Goal: Task Accomplishment & Management: Manage account settings

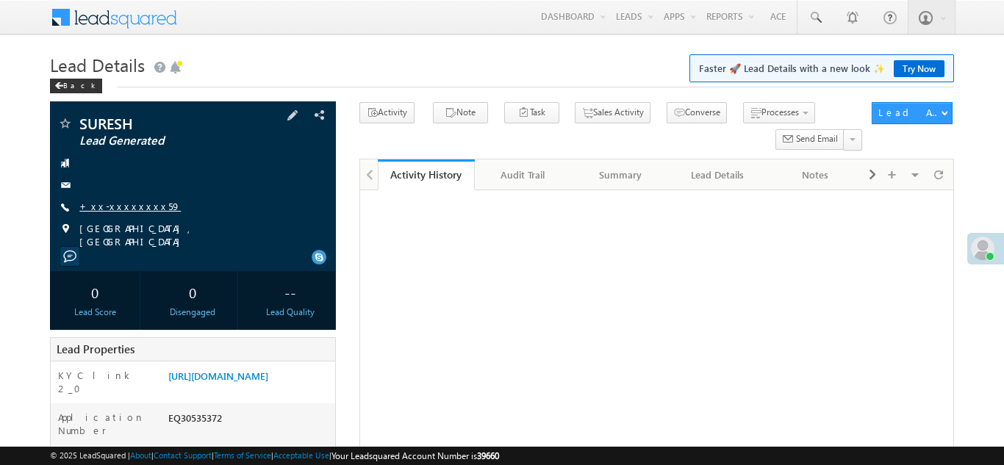
click at [113, 210] on link "+xx-xxxxxxxx59" at bounding box center [129, 206] width 101 height 12
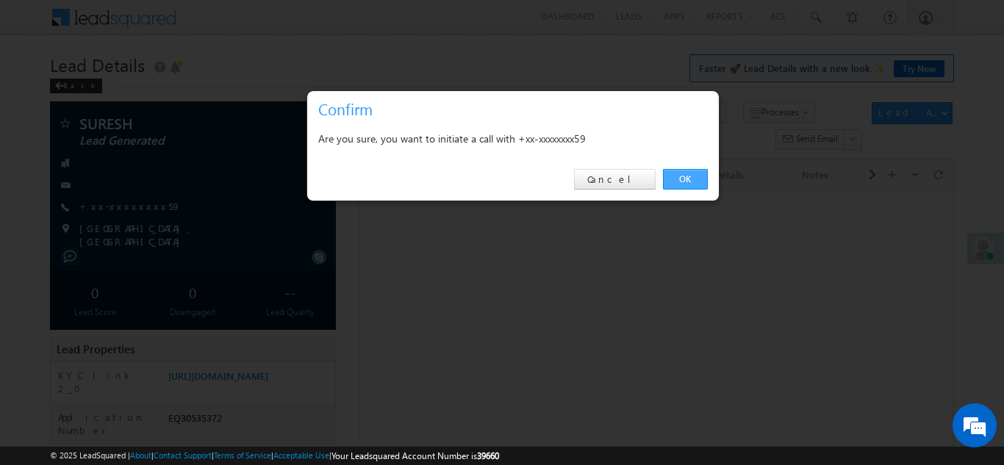
click at [681, 182] on link "OK" at bounding box center [685, 179] width 45 height 21
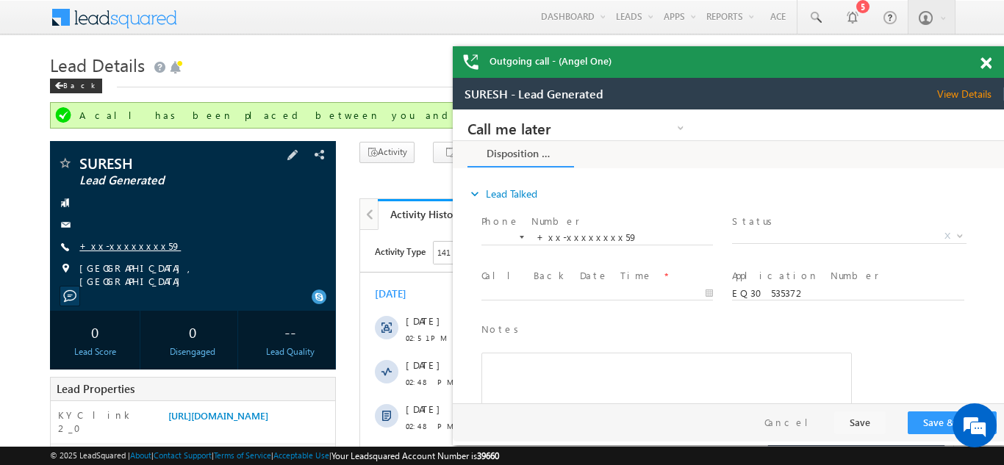
click at [108, 242] on link "+xx-xxxxxxxx59" at bounding box center [129, 246] width 101 height 12
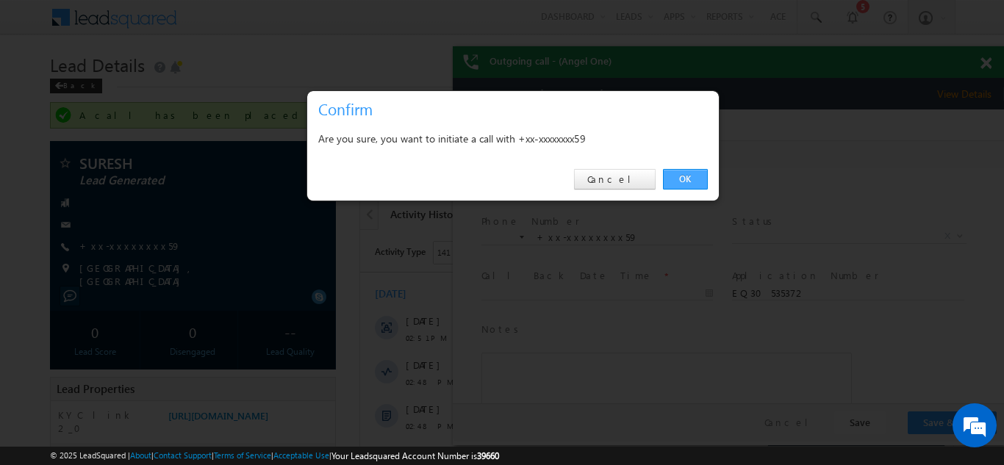
click at [681, 179] on link "OK" at bounding box center [685, 179] width 45 height 21
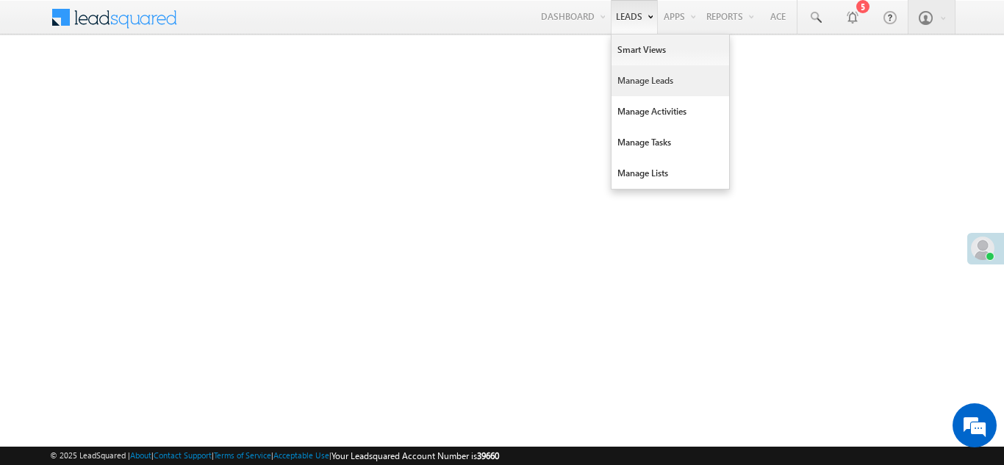
click at [634, 82] on link "Manage Leads" at bounding box center [671, 80] width 118 height 31
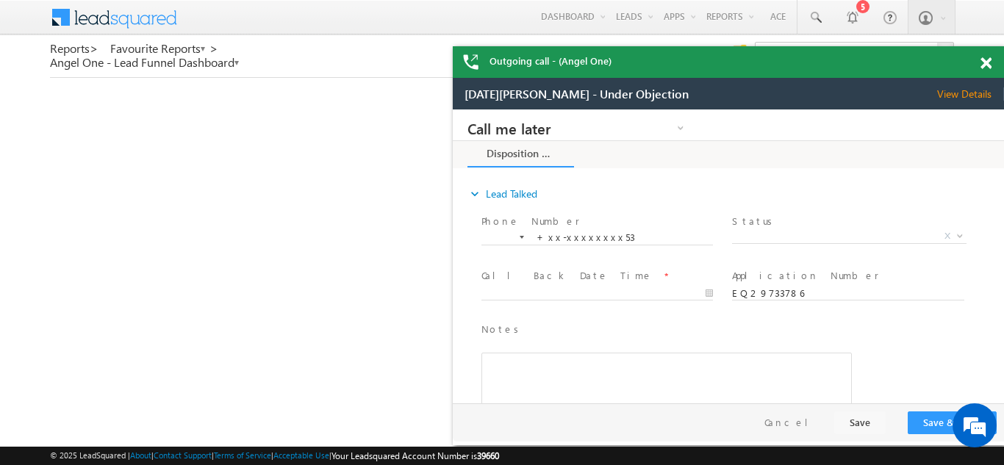
click at [986, 62] on span at bounding box center [986, 63] width 11 height 12
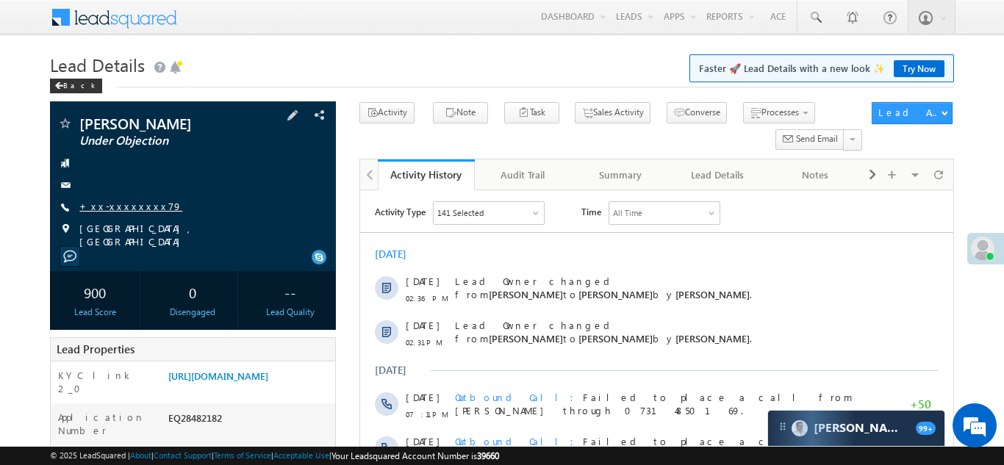
click at [118, 204] on link "+xx-xxxxxxxx79" at bounding box center [130, 206] width 103 height 12
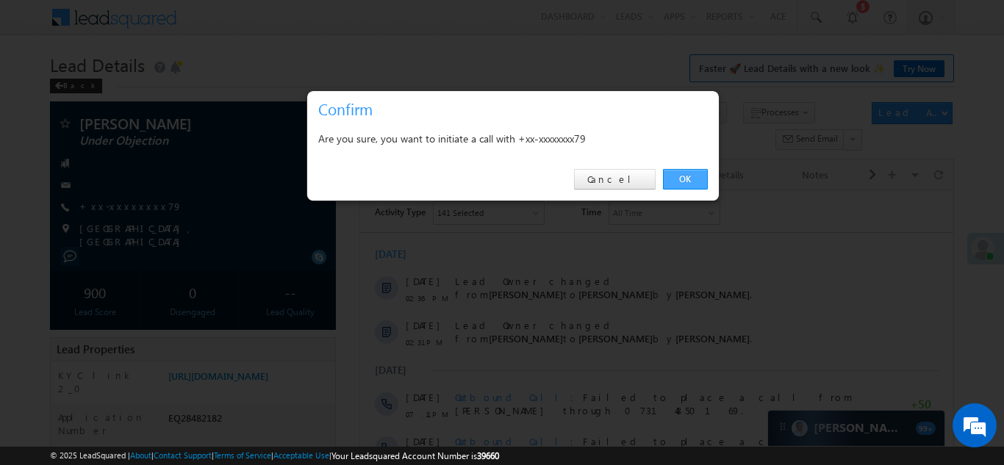
click at [678, 180] on link "OK" at bounding box center [685, 179] width 45 height 21
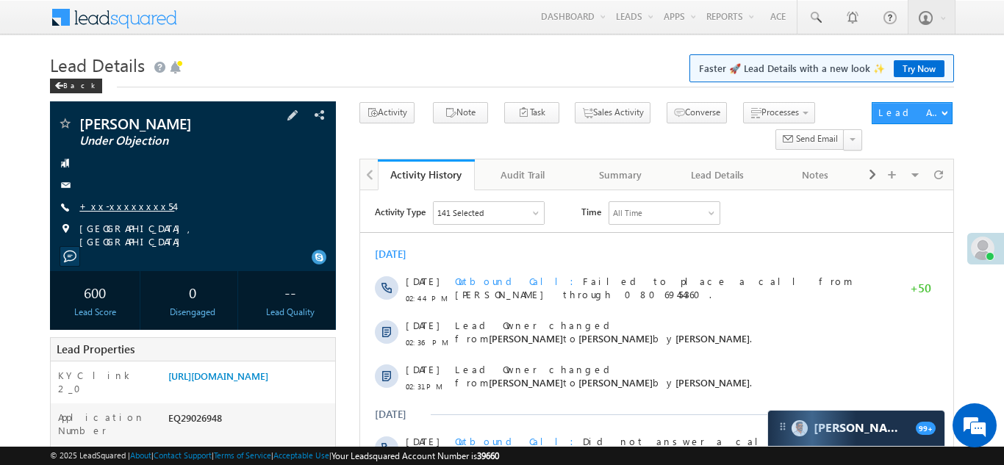
click at [117, 207] on link "+xx-xxxxxxxx54" at bounding box center [126, 206] width 95 height 12
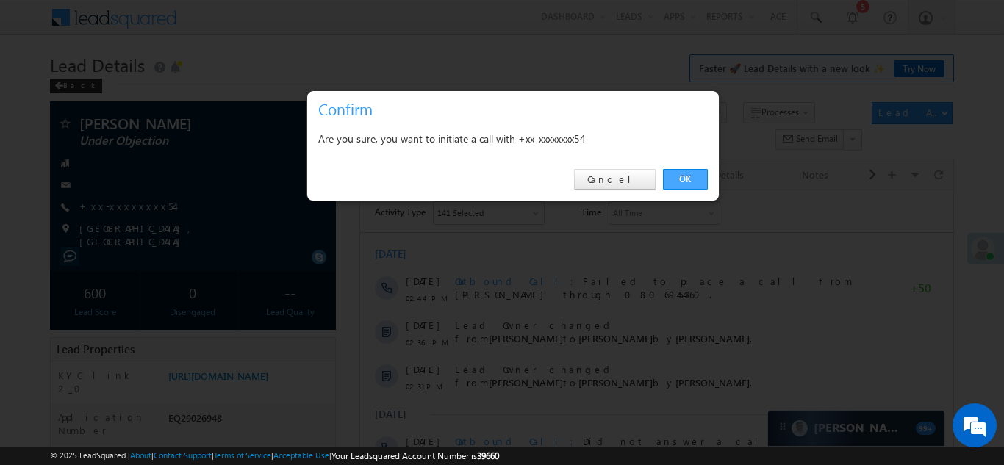
click at [686, 179] on link "OK" at bounding box center [685, 179] width 45 height 21
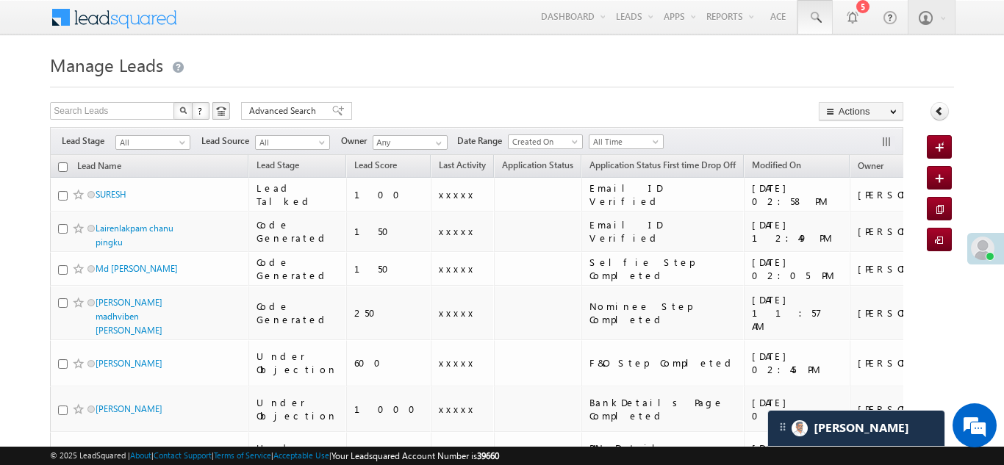
click at [809, 19] on span at bounding box center [815, 17] width 15 height 15
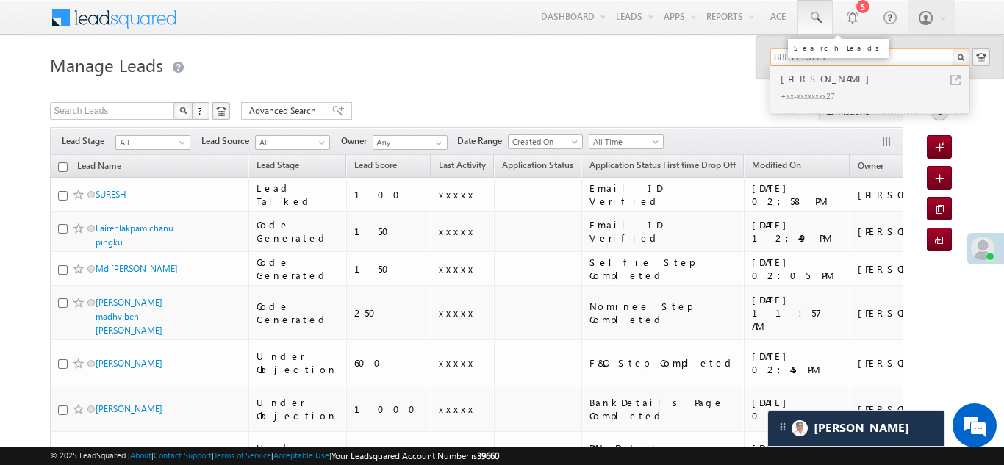
type input "8881779727"
click at [814, 13] on span at bounding box center [815, 17] width 15 height 15
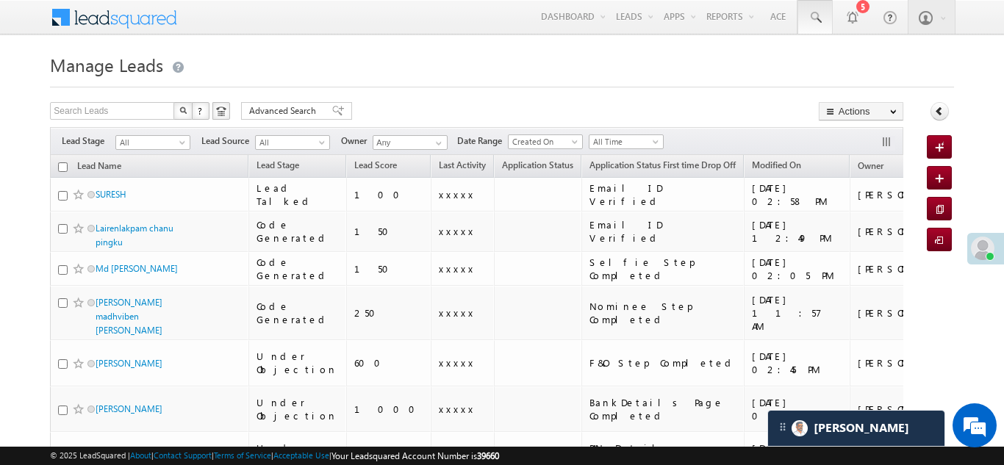
click at [812, 18] on span at bounding box center [815, 17] width 15 height 15
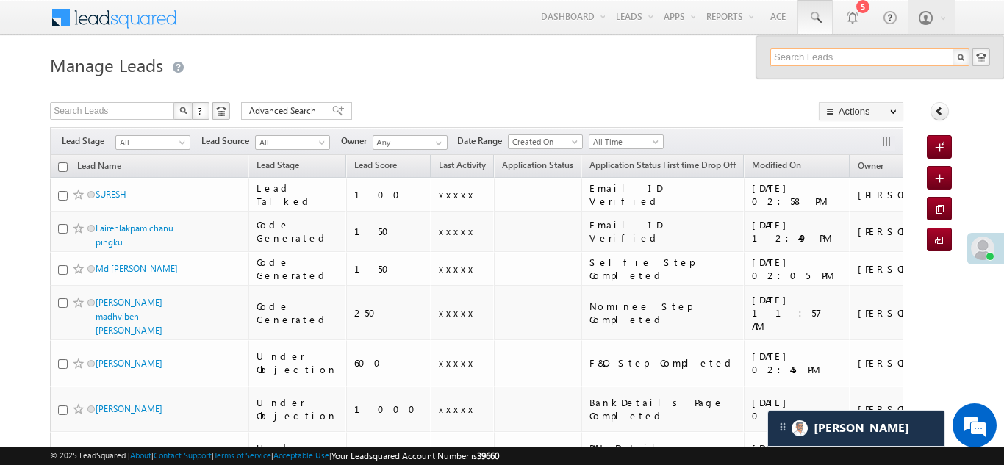
paste input "8881779727"
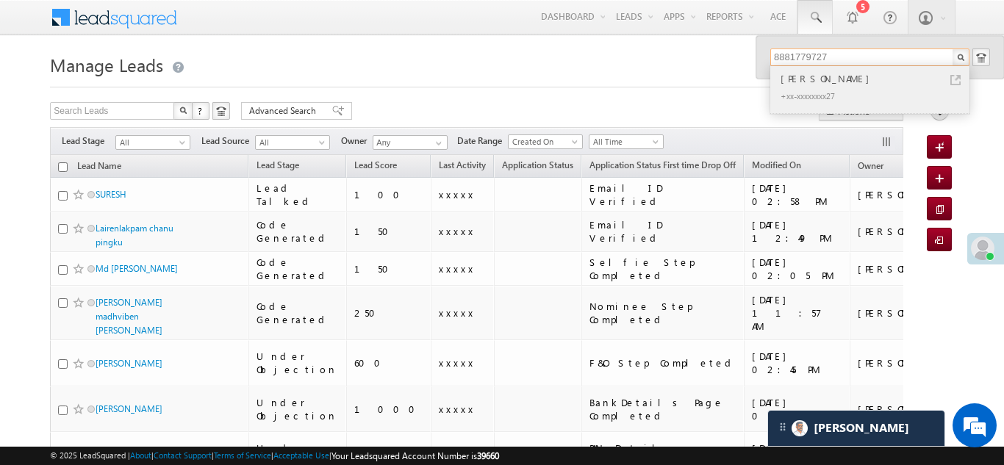
type input "8881779727"
click at [804, 82] on div "Junaid Ali" at bounding box center [876, 79] width 197 height 16
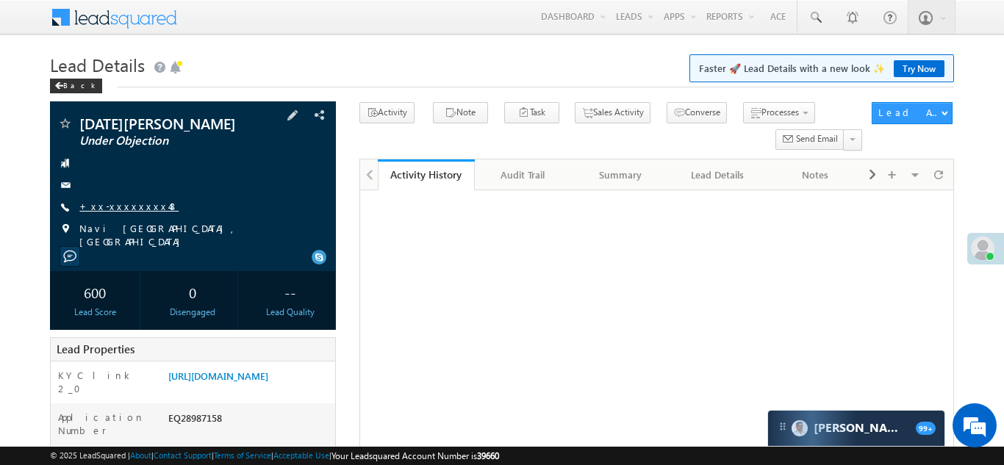
click at [120, 204] on link "+xx-xxxxxxxx48" at bounding box center [128, 206] width 99 height 12
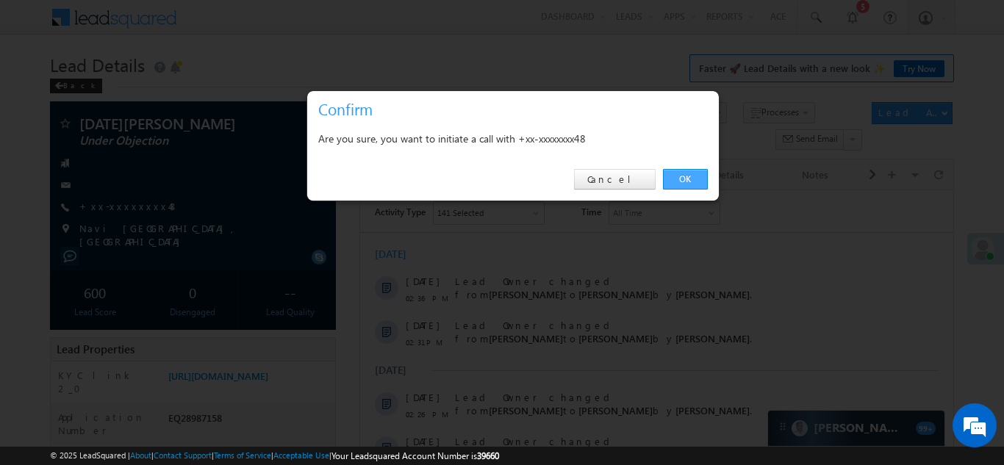
click at [678, 174] on link "OK" at bounding box center [685, 179] width 45 height 21
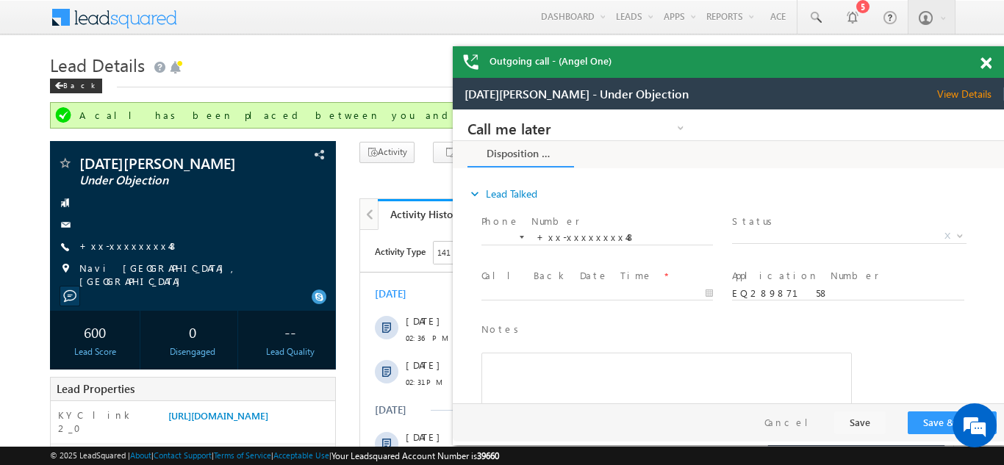
click at [984, 63] on span at bounding box center [986, 63] width 11 height 12
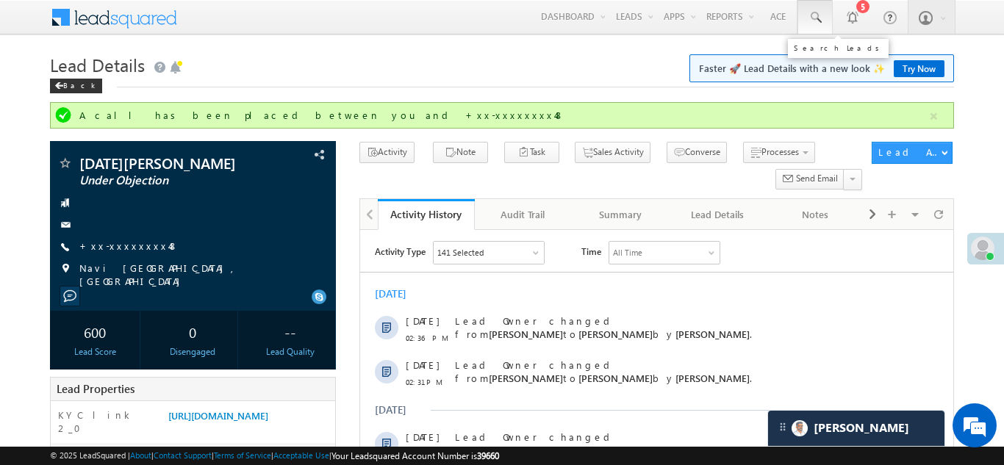
click at [812, 15] on span at bounding box center [815, 17] width 15 height 15
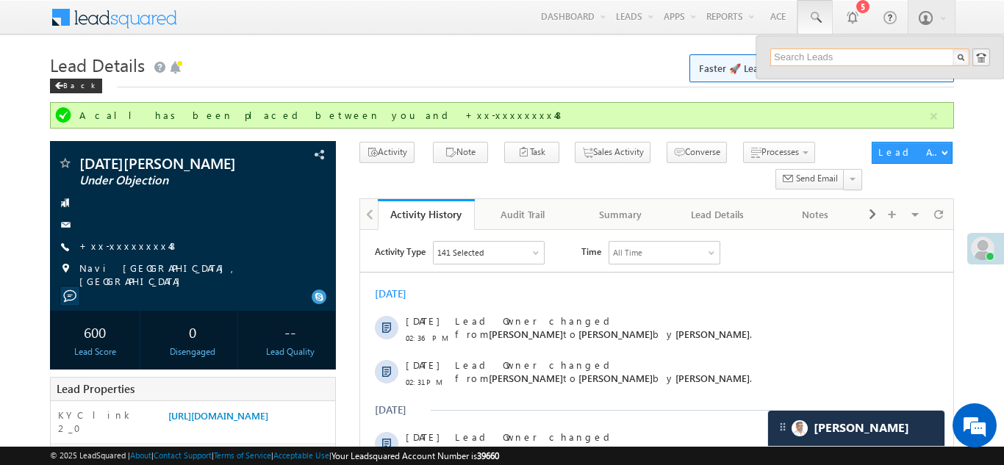
paste input "EQ28597444"
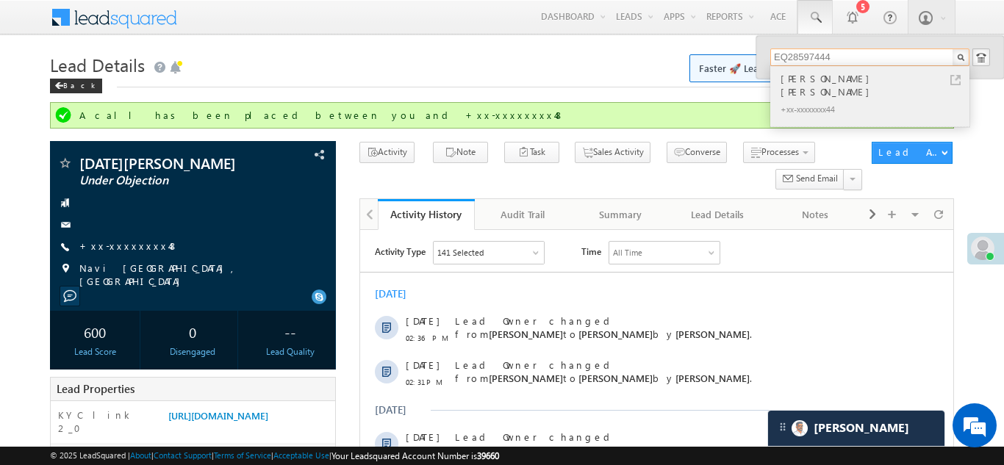
type input "EQ28597444"
click at [810, 82] on div "Devang hasmukhbhai trivedi" at bounding box center [876, 85] width 197 height 29
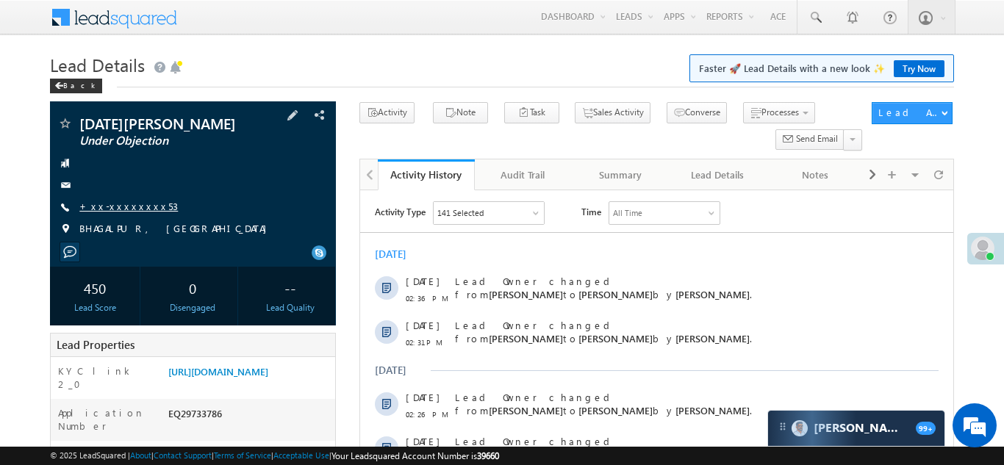
click at [121, 203] on link "+xx-xxxxxxxx53" at bounding box center [128, 206] width 98 height 12
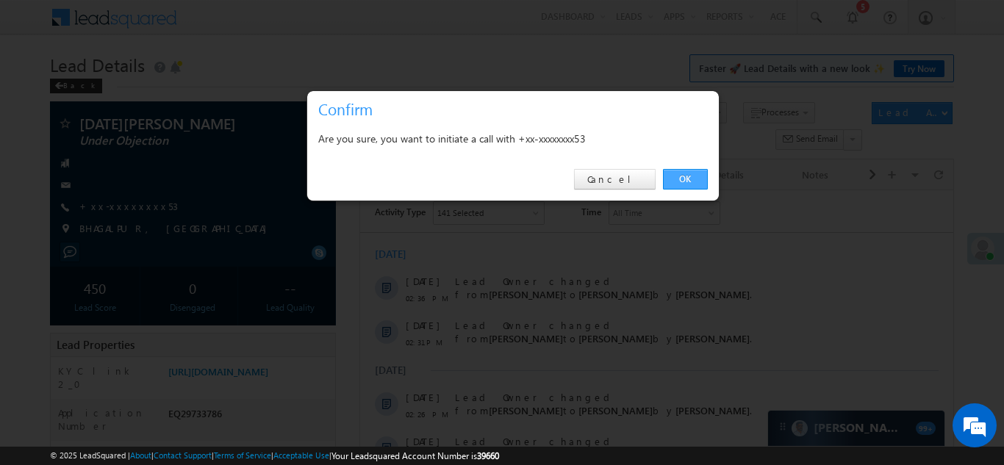
click at [675, 178] on link "OK" at bounding box center [685, 179] width 45 height 21
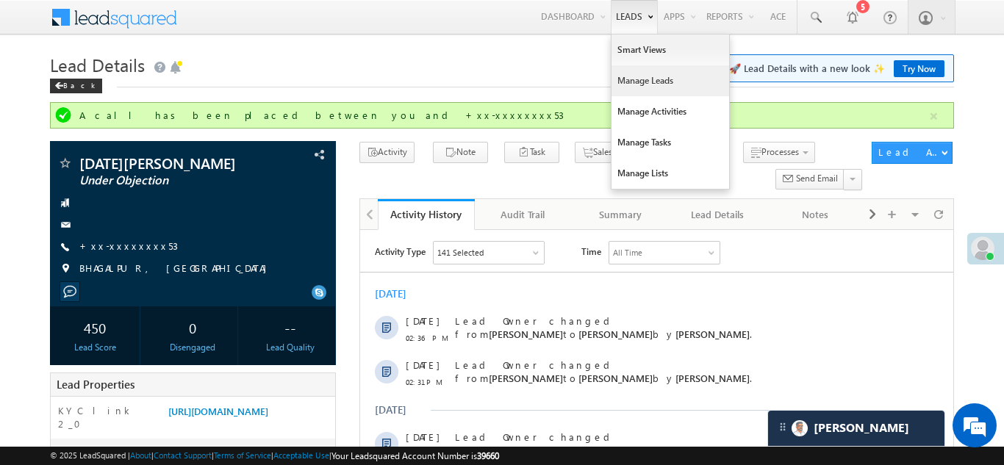
click at [634, 84] on link "Manage Leads" at bounding box center [671, 80] width 118 height 31
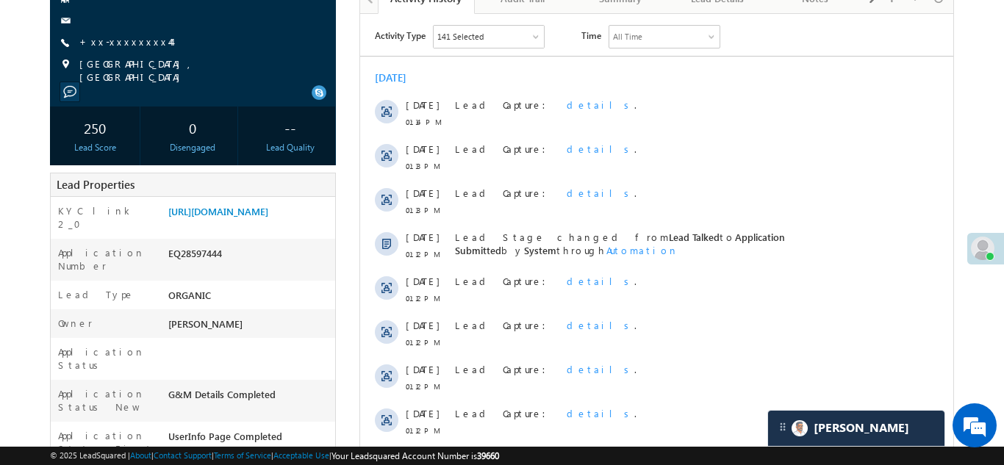
scroll to position [230, 0]
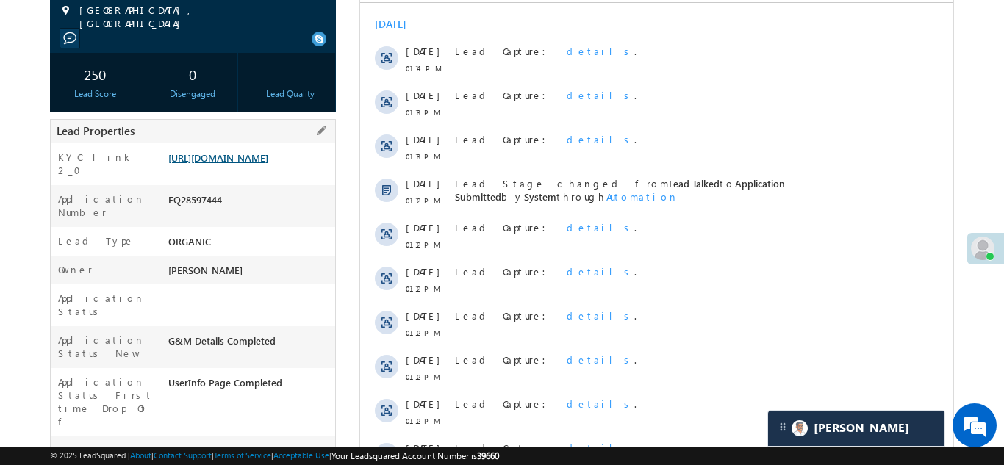
click at [259, 160] on link "[URL][DOMAIN_NAME]" at bounding box center [218, 157] width 100 height 12
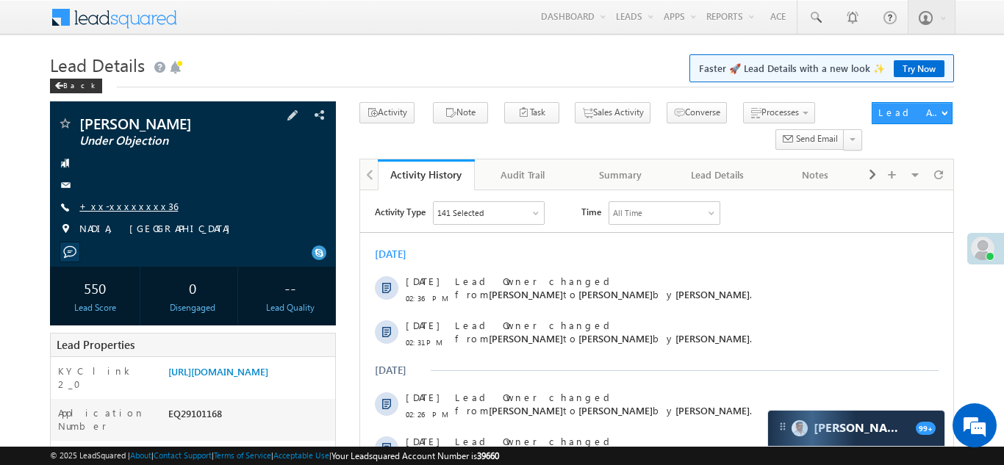
click at [118, 207] on link "+xx-xxxxxxxx36" at bounding box center [128, 206] width 98 height 12
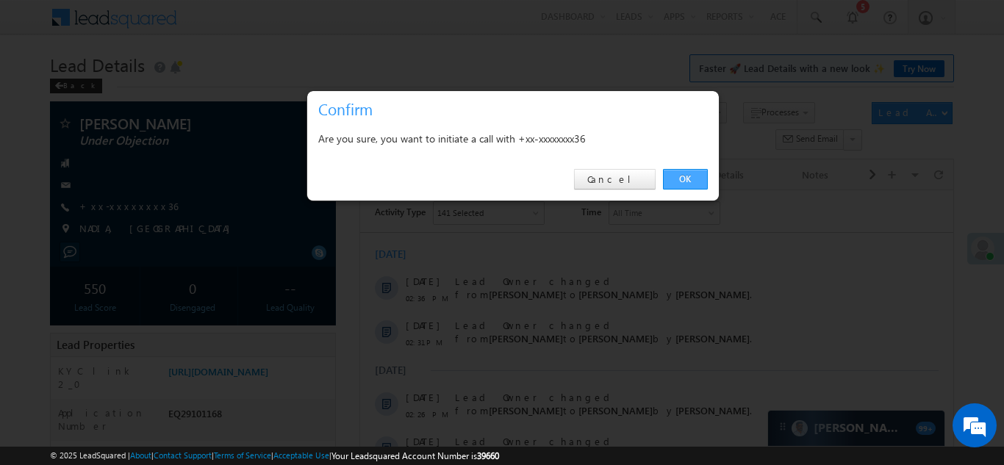
click at [683, 175] on link "OK" at bounding box center [685, 179] width 45 height 21
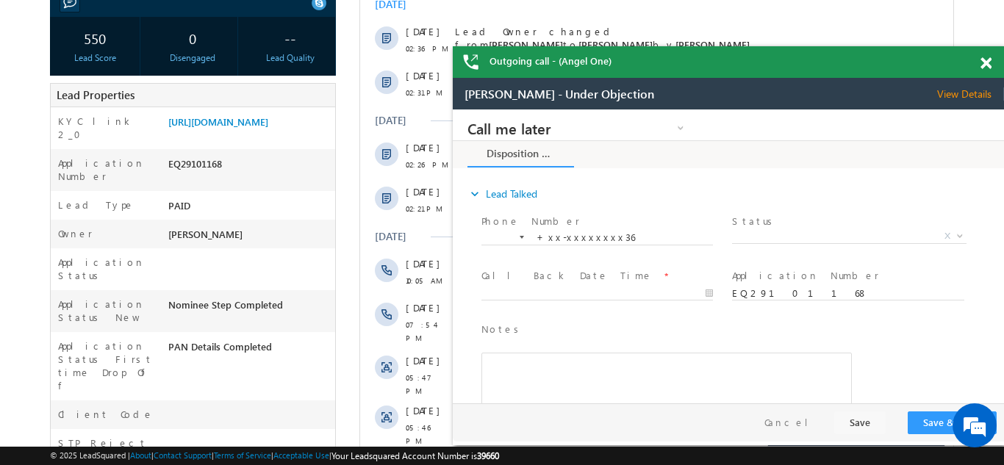
scroll to position [337, 0]
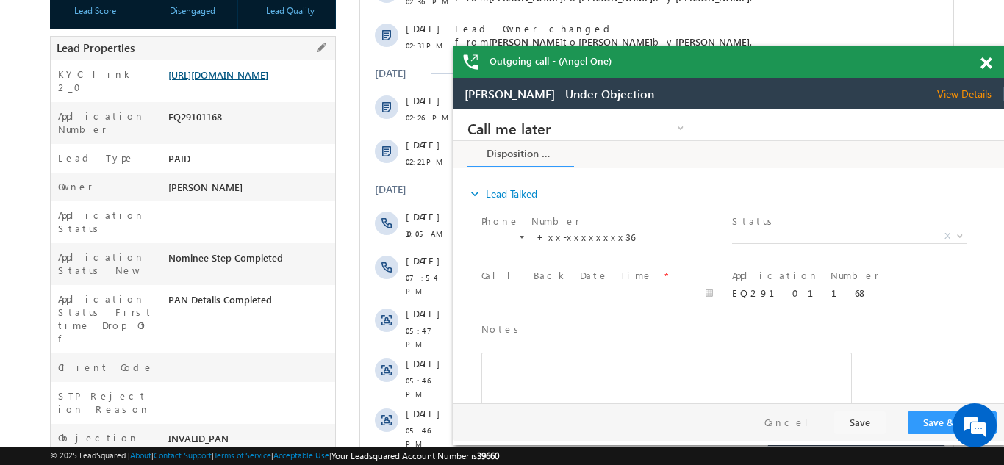
click at [245, 81] on link "https://angelbroking1-pk3em7sa.customui-test.leadsquared.com?leadId=b5b830b2-f6…" at bounding box center [218, 74] width 100 height 12
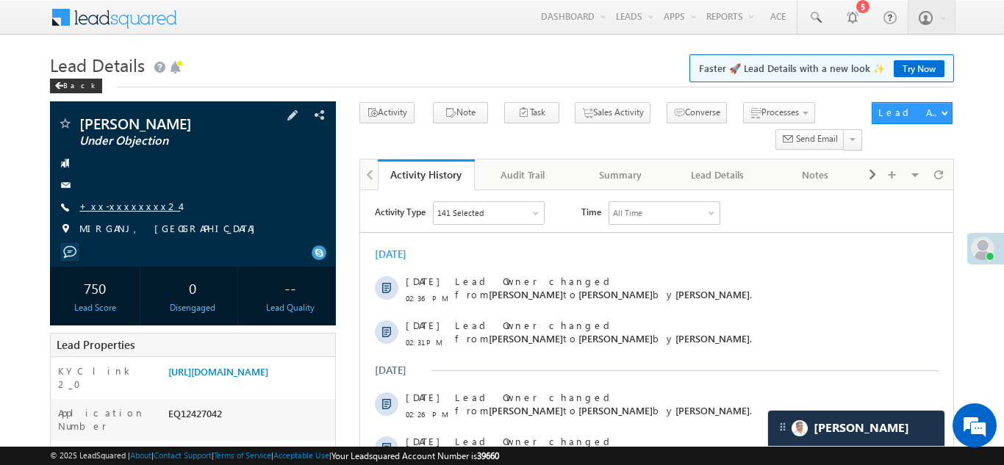
click at [126, 208] on link "+xx-xxxxxxxx24" at bounding box center [129, 206] width 101 height 12
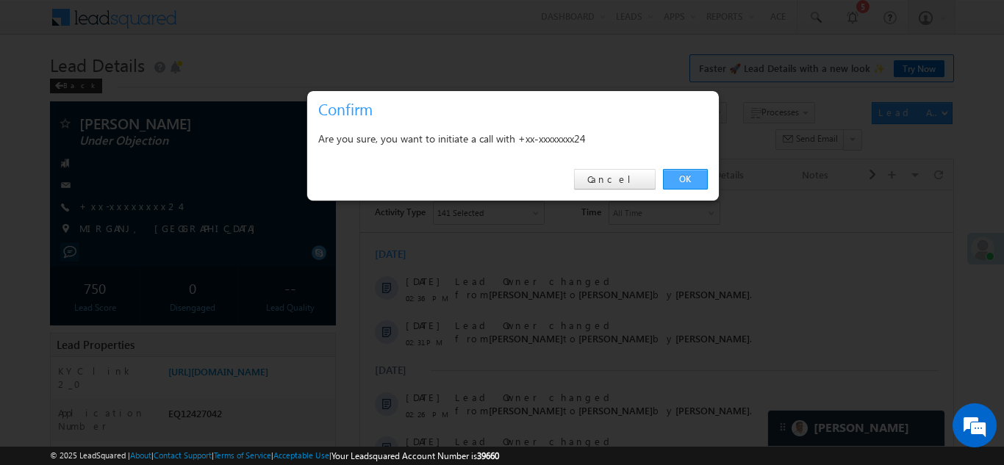
click at [681, 176] on link "OK" at bounding box center [685, 179] width 45 height 21
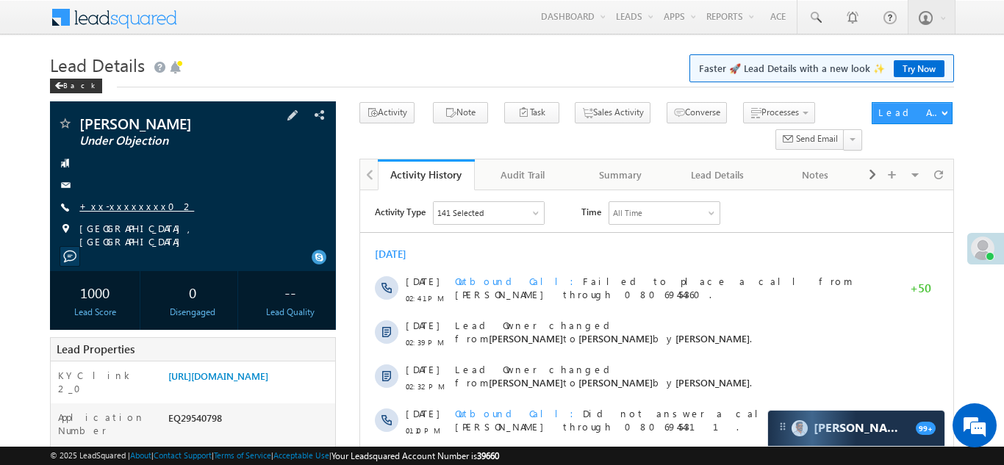
click at [132, 209] on link "+xx-xxxxxxxx02" at bounding box center [136, 206] width 115 height 12
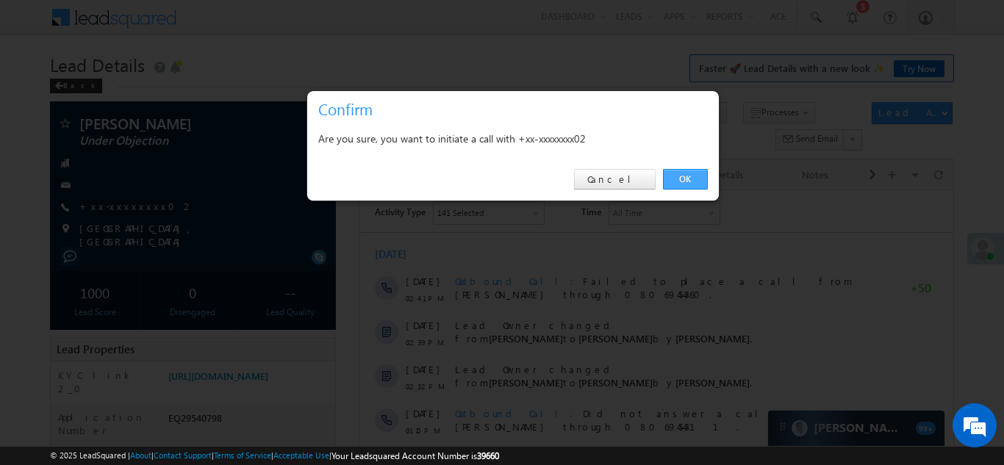
click at [691, 179] on link "OK" at bounding box center [685, 179] width 45 height 21
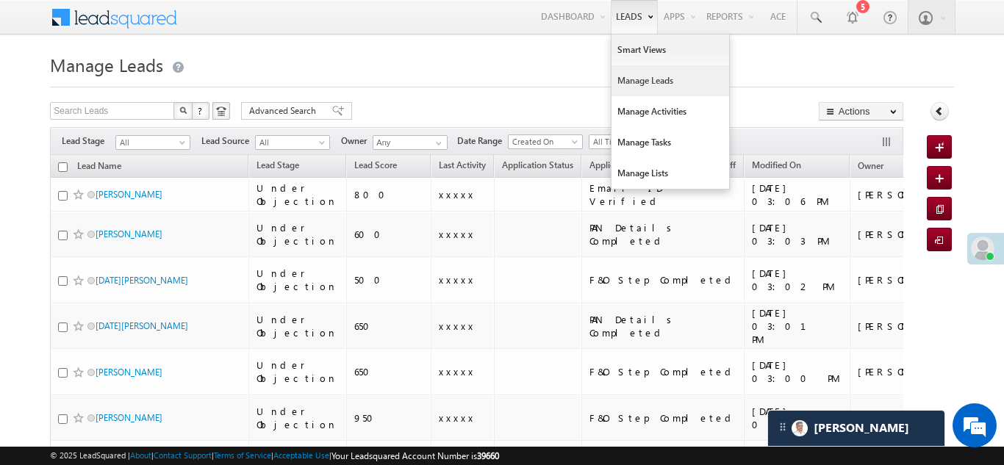
click at [625, 84] on link "Manage Leads" at bounding box center [671, 80] width 118 height 31
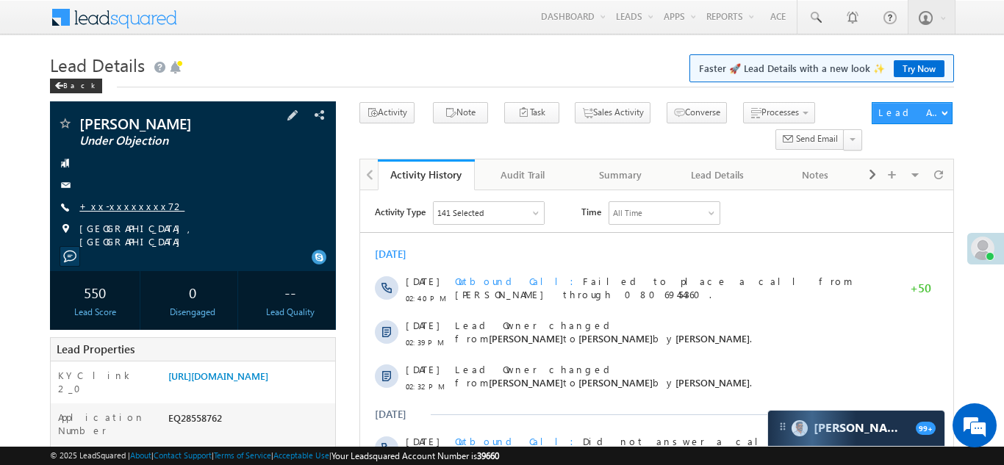
click at [123, 207] on link "+xx-xxxxxxxx72" at bounding box center [131, 206] width 105 height 12
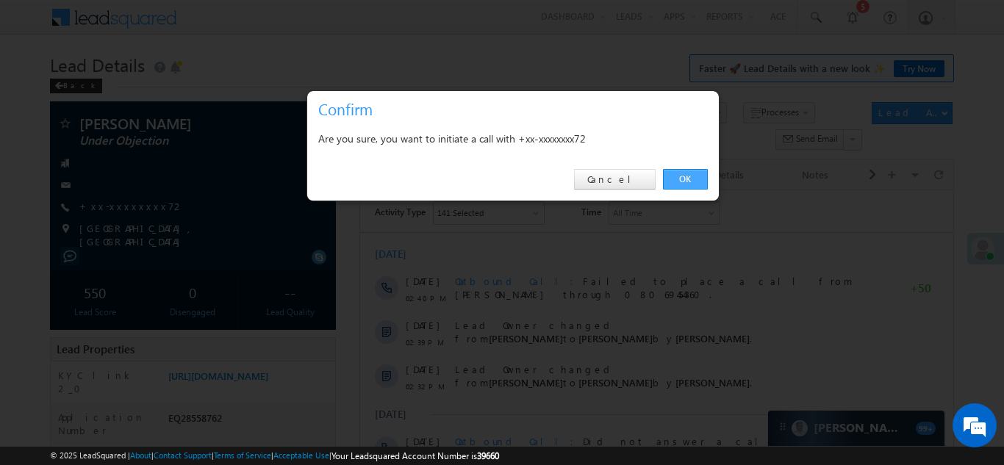
click at [684, 181] on link "OK" at bounding box center [685, 179] width 45 height 21
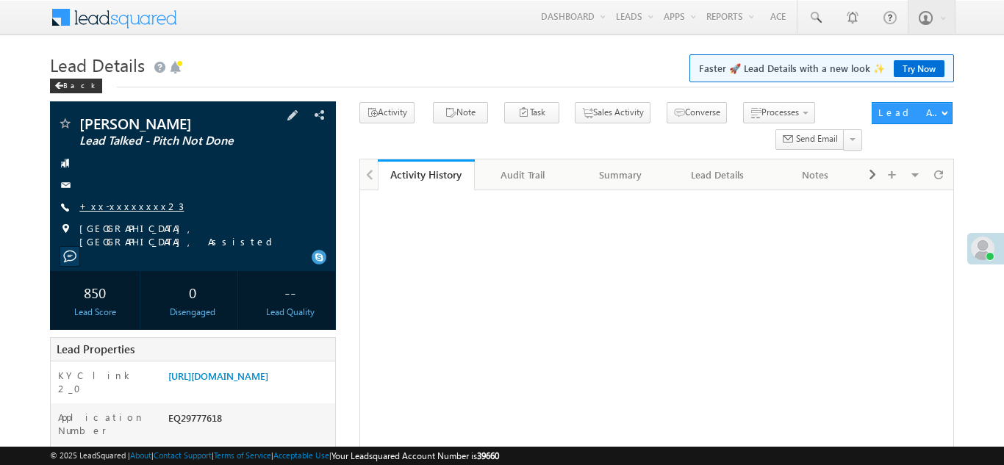
click at [126, 207] on link "+xx-xxxxxxxx23" at bounding box center [131, 206] width 104 height 12
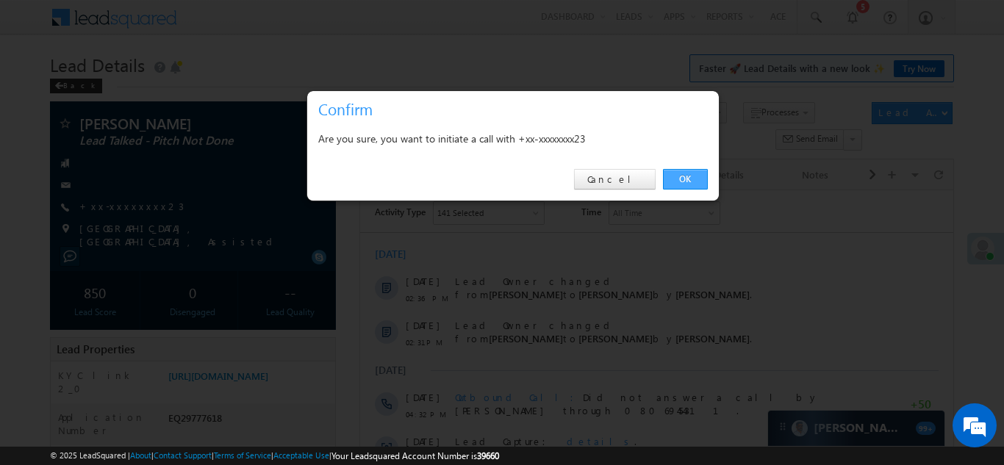
click at [684, 181] on link "OK" at bounding box center [685, 179] width 45 height 21
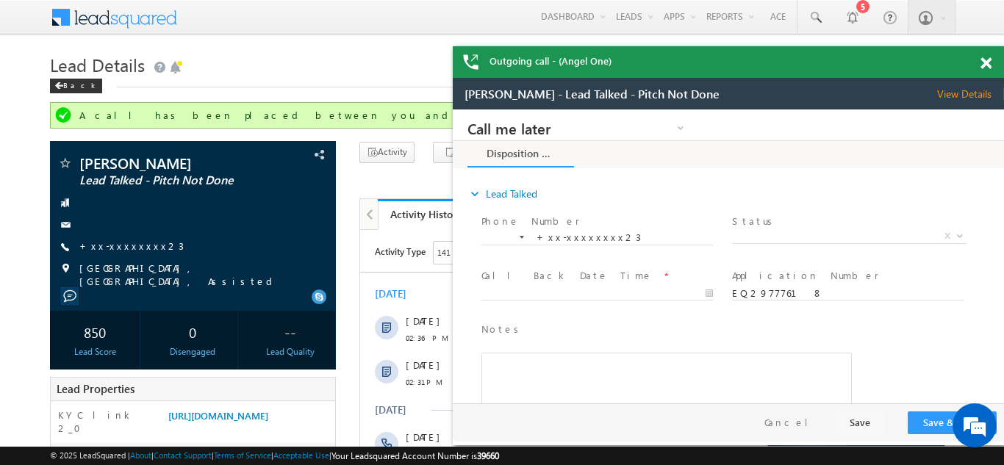
click at [984, 62] on span at bounding box center [986, 63] width 11 height 12
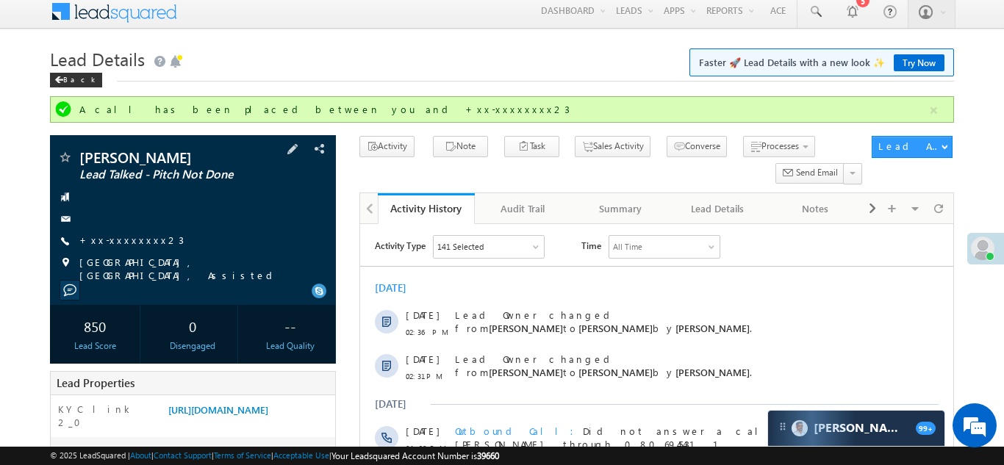
scroll to position [15, 0]
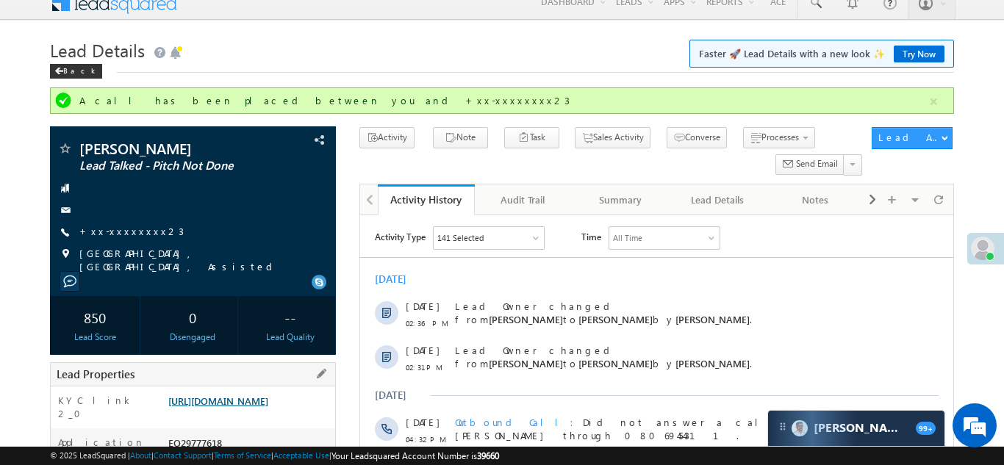
click at [240, 405] on link "https://angelbroking1-pk3em7sa.customui-test.leadsquared.com?leadId=00956f7c-ab…" at bounding box center [218, 401] width 100 height 12
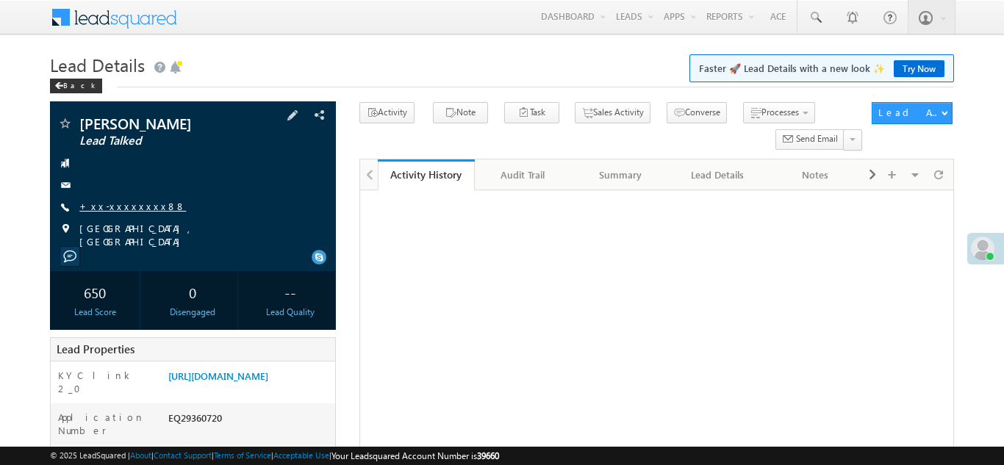
click at [118, 203] on link "+xx-xxxxxxxx88" at bounding box center [132, 206] width 107 height 12
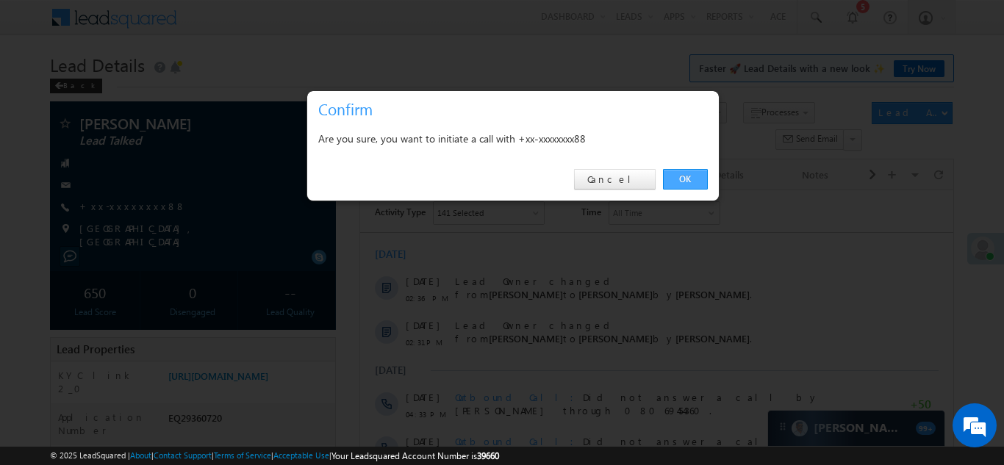
click at [686, 173] on link "OK" at bounding box center [685, 179] width 45 height 21
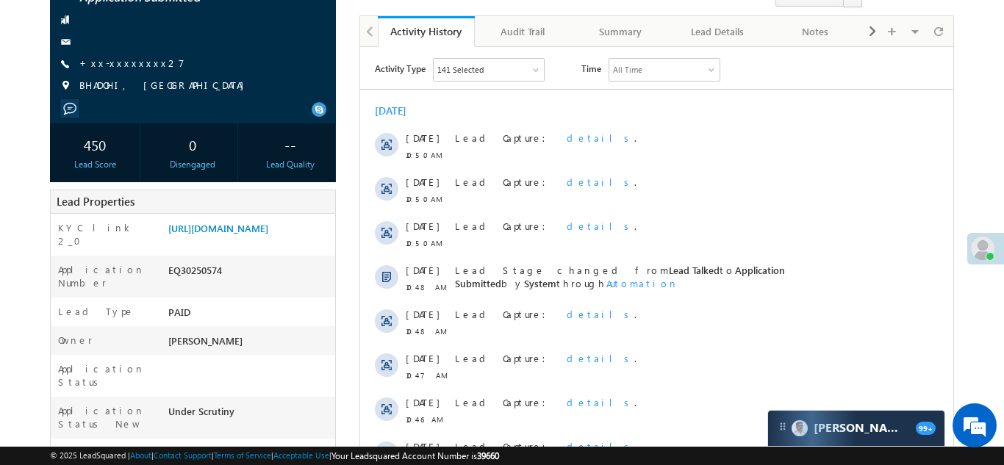
scroll to position [229, 0]
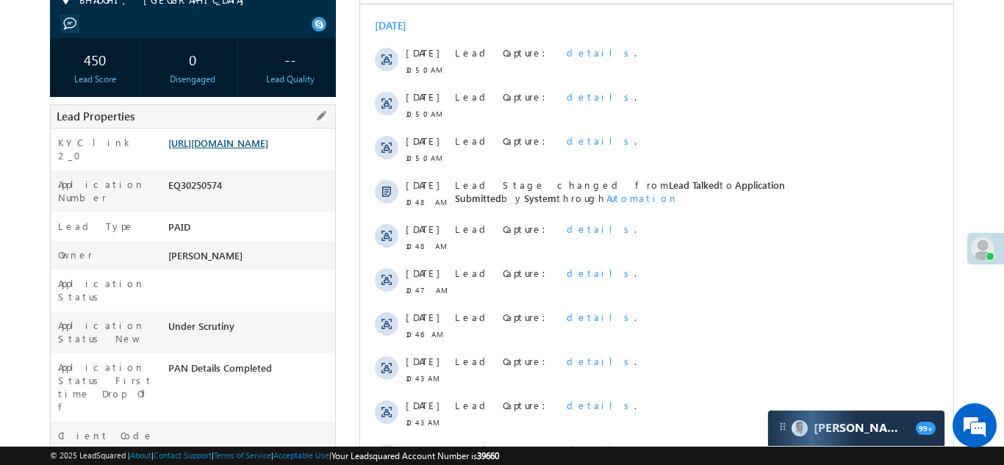
click at [227, 149] on link "https://angelbroking1-pk3em7sa.customui-test.leadsquared.com?leadId=41713c10-21…" at bounding box center [218, 143] width 100 height 12
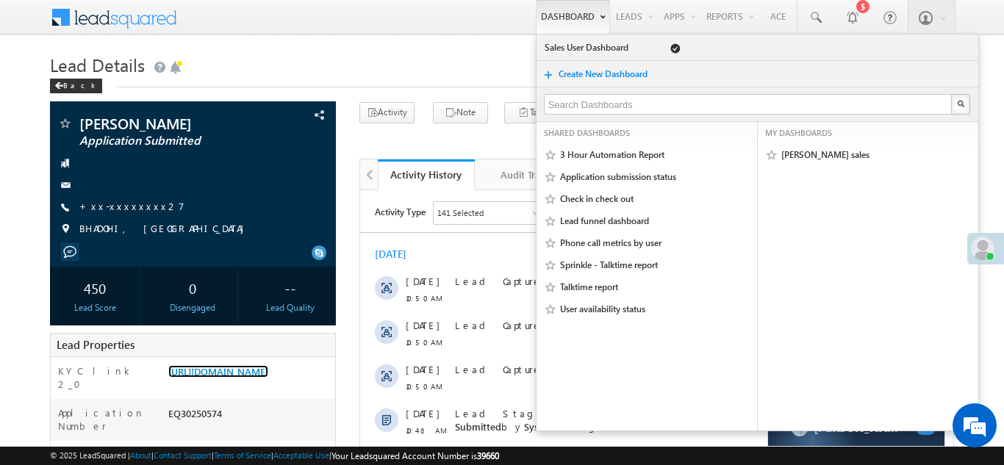
scroll to position [0, 0]
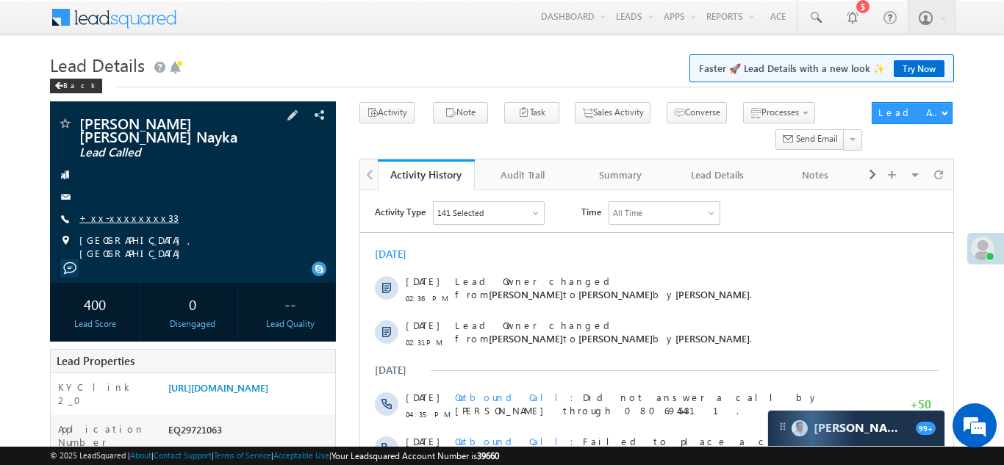
click at [118, 217] on link "+xx-xxxxxxxx33" at bounding box center [128, 218] width 99 height 12
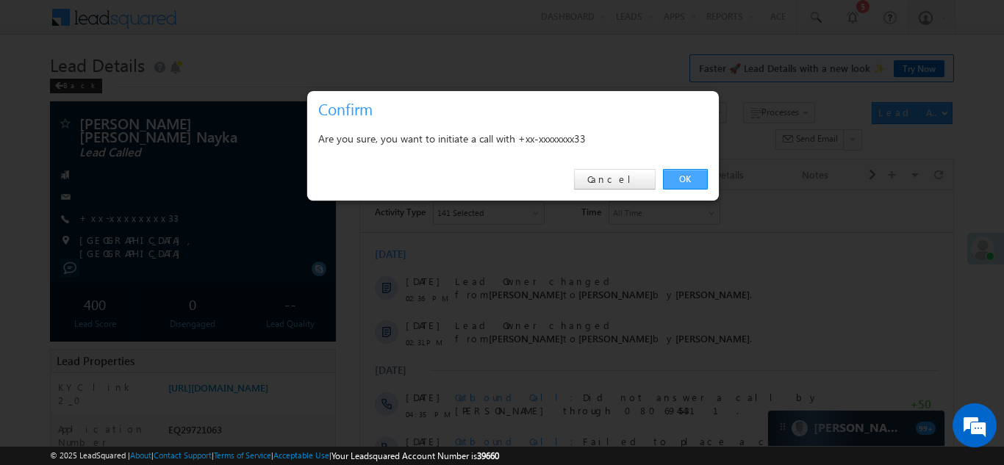
click at [688, 176] on link "OK" at bounding box center [685, 179] width 45 height 21
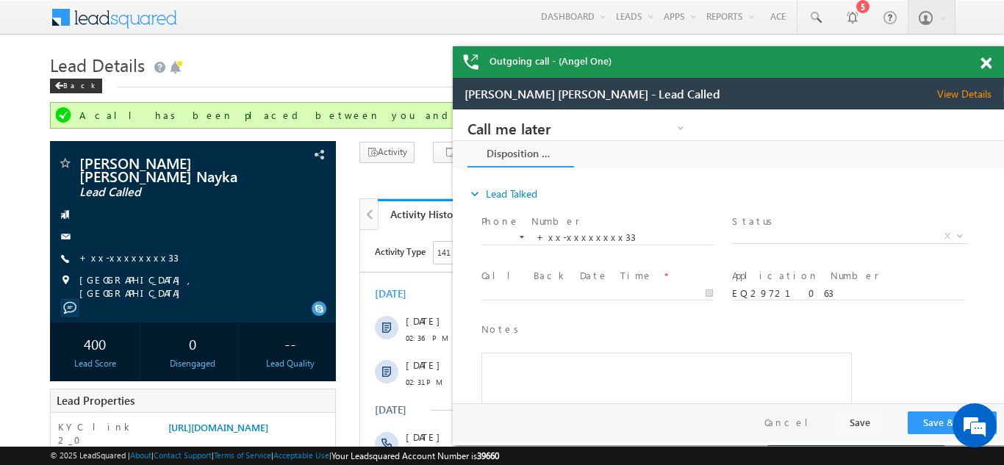
click at [985, 65] on span at bounding box center [986, 63] width 11 height 12
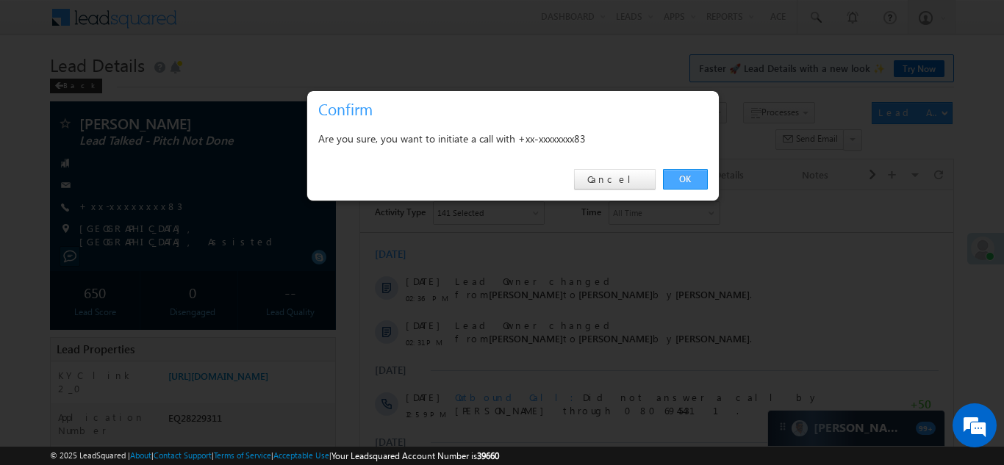
click at [685, 178] on link "OK" at bounding box center [685, 179] width 45 height 21
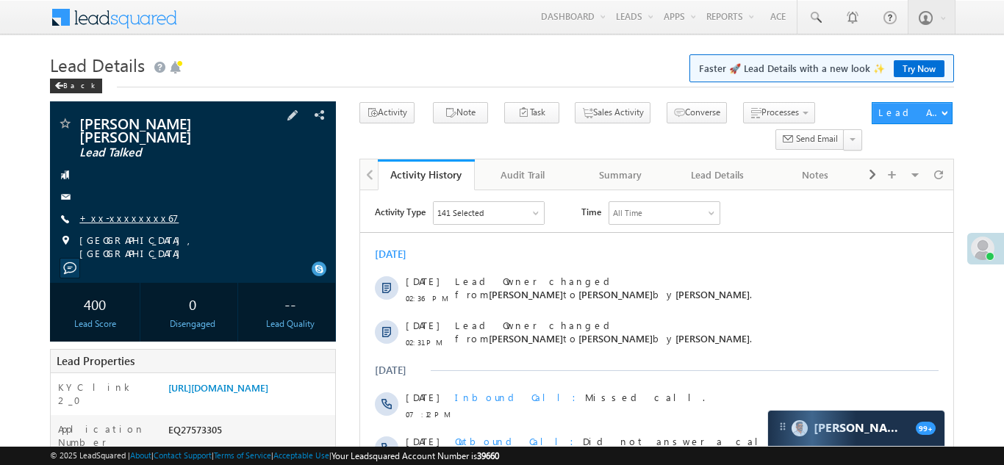
click at [114, 212] on link "+xx-xxxxxxxx67" at bounding box center [128, 218] width 99 height 12
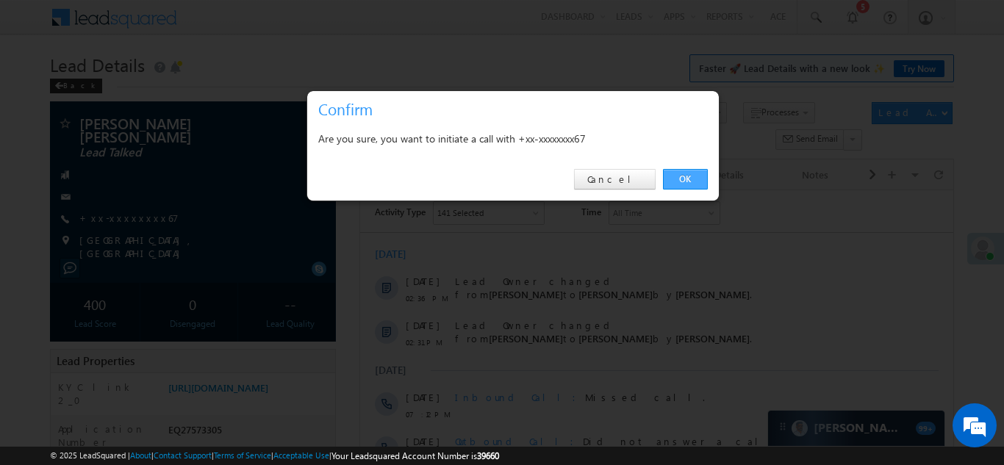
click at [683, 176] on link "OK" at bounding box center [685, 179] width 45 height 21
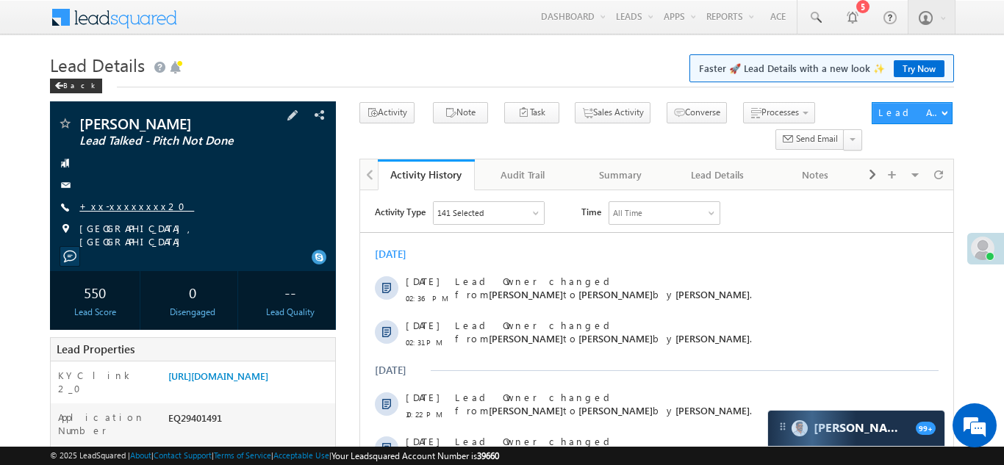
click at [112, 206] on link "+xx-xxxxxxxx20" at bounding box center [136, 206] width 115 height 12
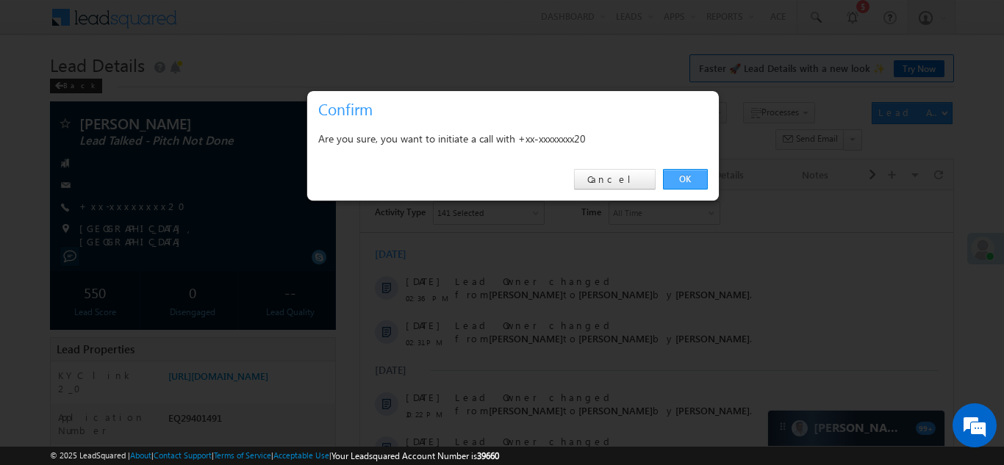
click at [683, 176] on link "OK" at bounding box center [685, 179] width 45 height 21
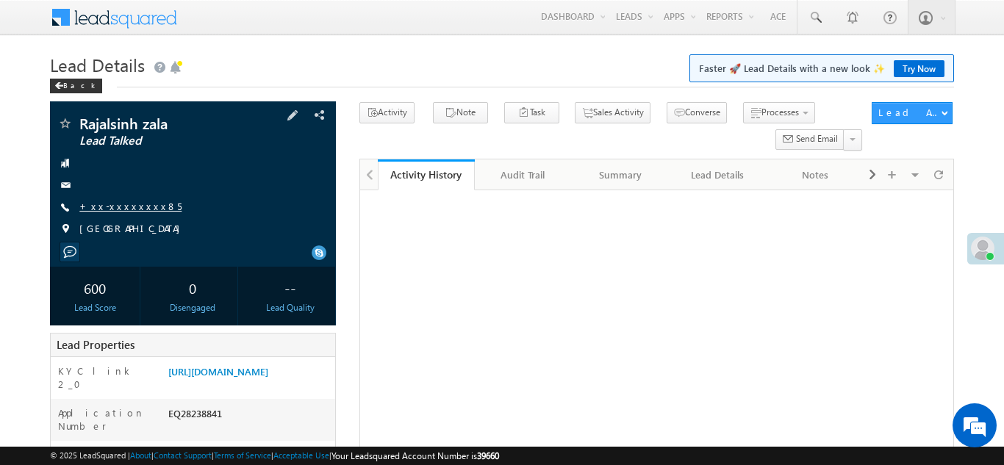
click at [115, 204] on link "+xx-xxxxxxxx85" at bounding box center [130, 206] width 102 height 12
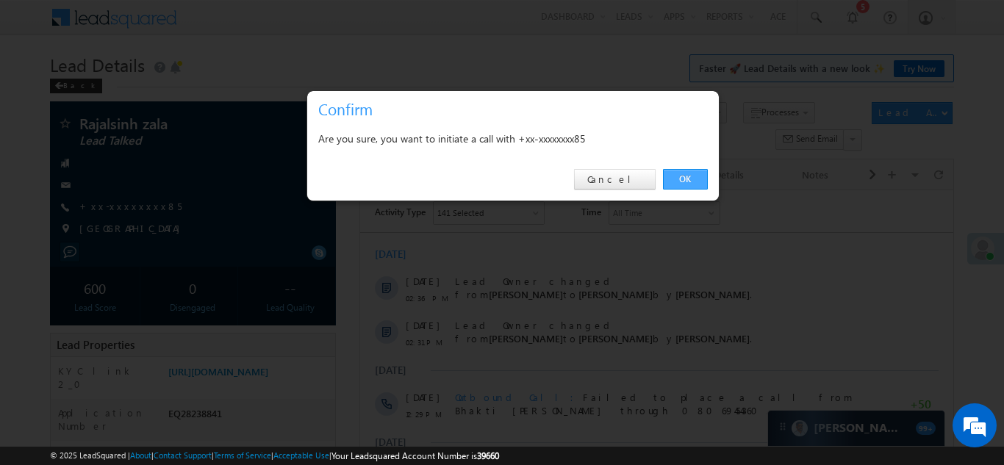
click at [688, 175] on link "OK" at bounding box center [685, 179] width 45 height 21
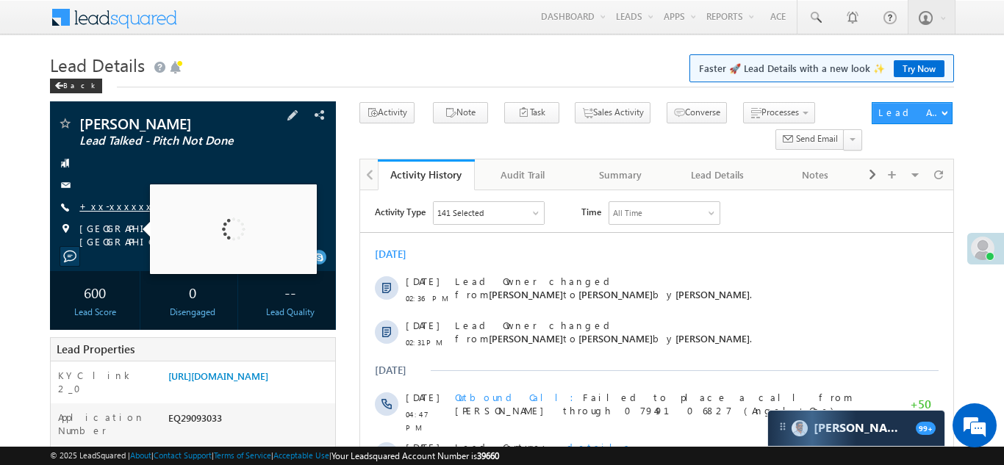
click at [124, 204] on link "+xx-xxxxxxxx52" at bounding box center [131, 206] width 104 height 12
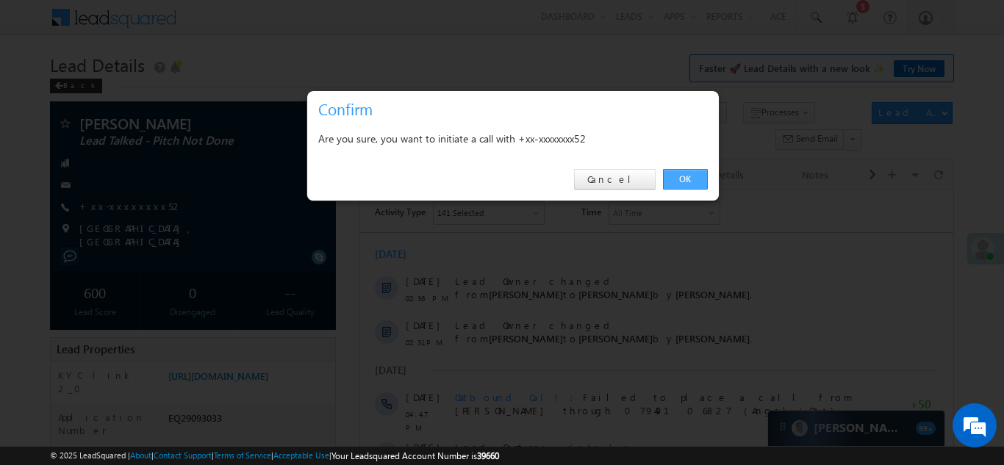
click at [687, 178] on link "OK" at bounding box center [685, 179] width 45 height 21
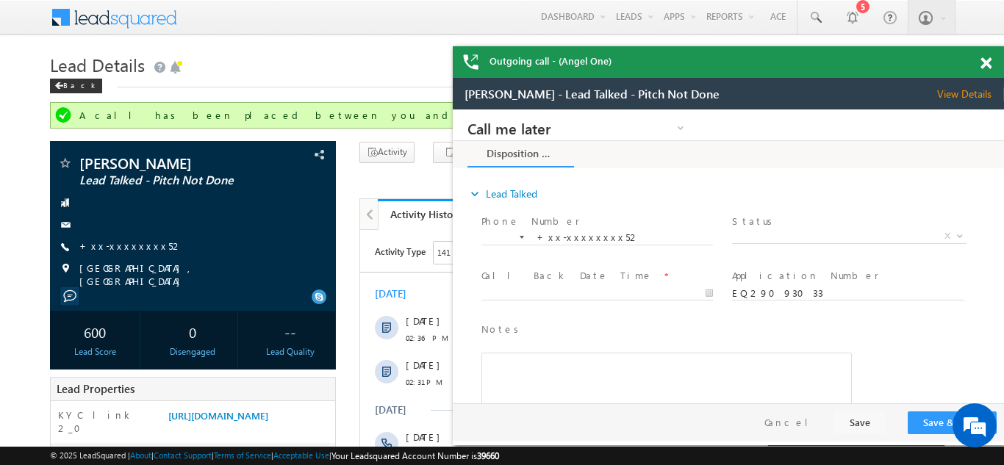
click at [986, 62] on span at bounding box center [986, 63] width 11 height 12
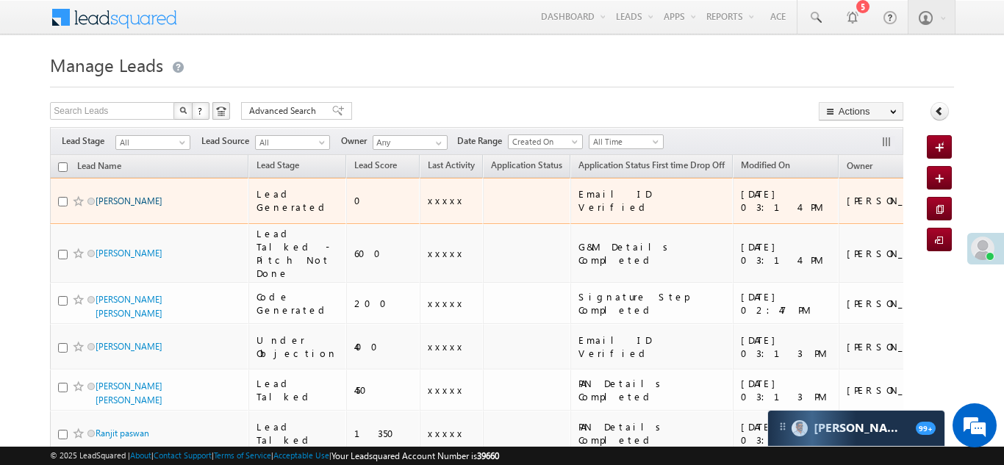
click at [121, 196] on link "[PERSON_NAME]" at bounding box center [129, 201] width 67 height 11
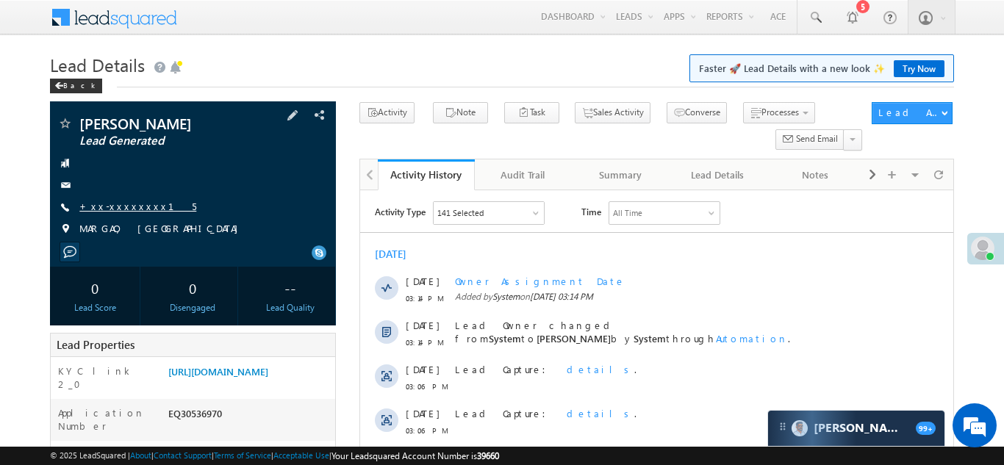
click at [120, 205] on link "+xx-xxxxxxxx15" at bounding box center [137, 206] width 117 height 12
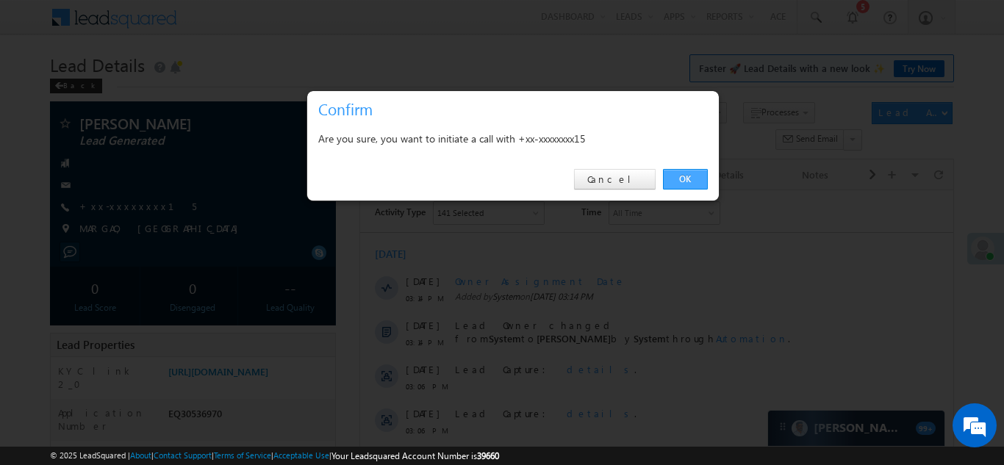
click at [682, 177] on link "OK" at bounding box center [685, 179] width 45 height 21
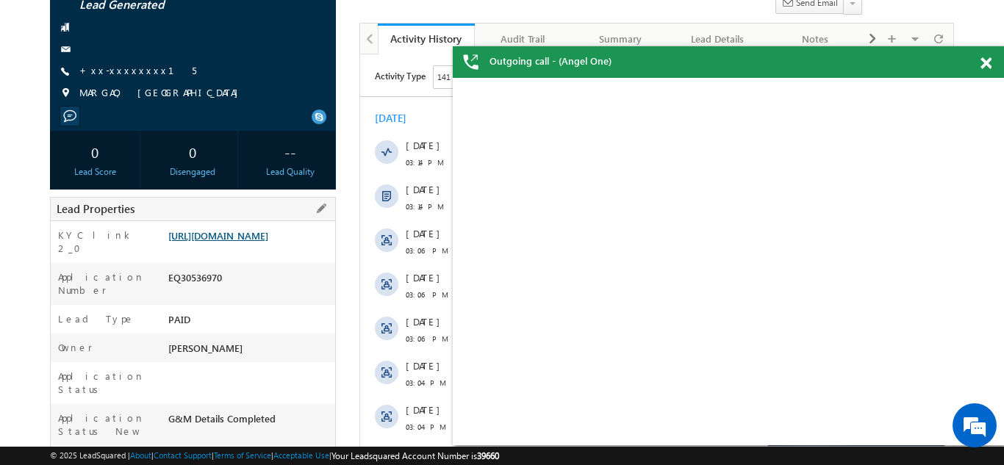
click at [232, 242] on link "[URL][DOMAIN_NAME]" at bounding box center [218, 235] width 100 height 12
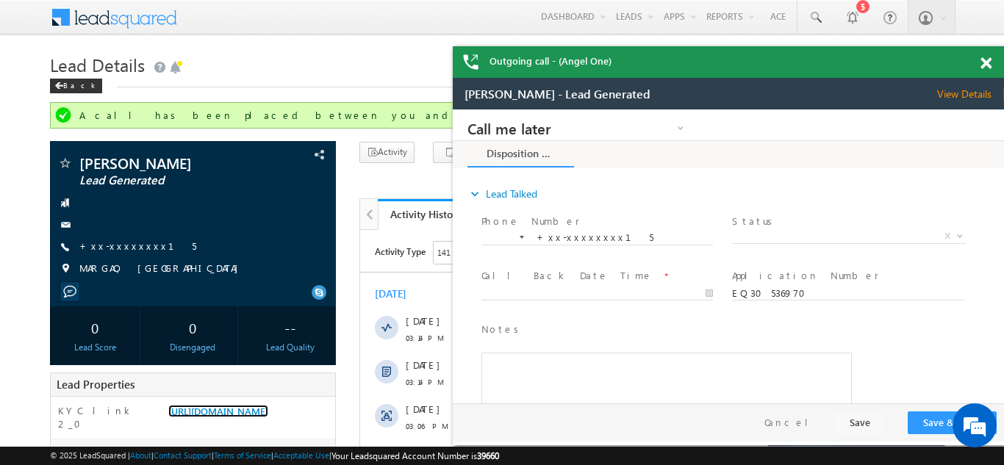
click at [983, 63] on span at bounding box center [986, 63] width 11 height 12
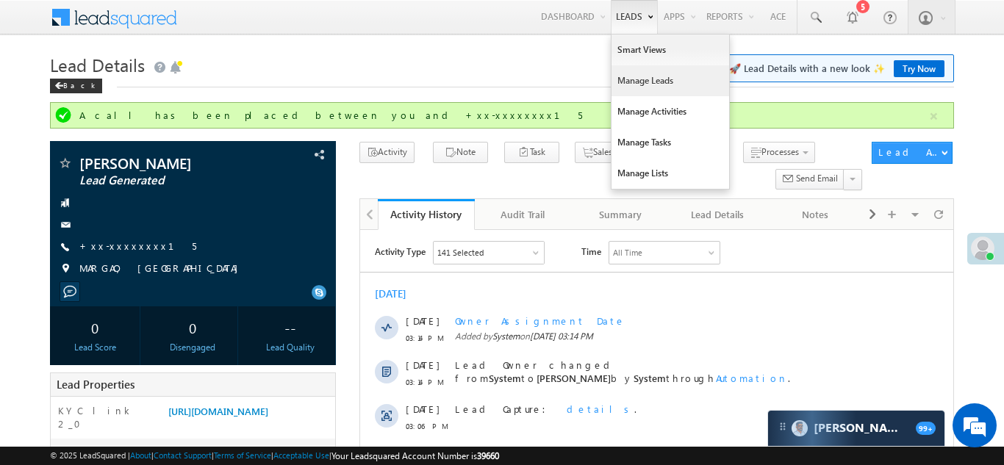
click at [637, 79] on link "Manage Leads" at bounding box center [671, 80] width 118 height 31
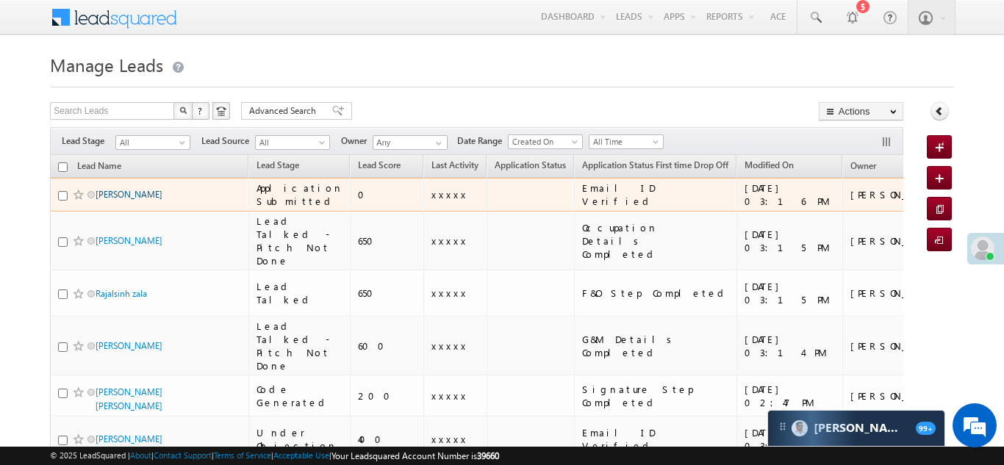
click at [125, 191] on link "Maria Nina Coutinho" at bounding box center [129, 194] width 67 height 11
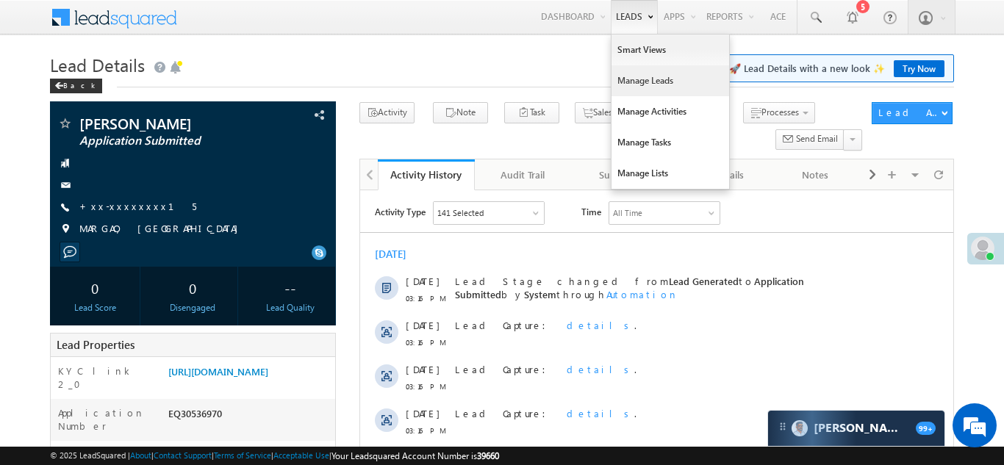
click at [624, 82] on link "Manage Leads" at bounding box center [671, 80] width 118 height 31
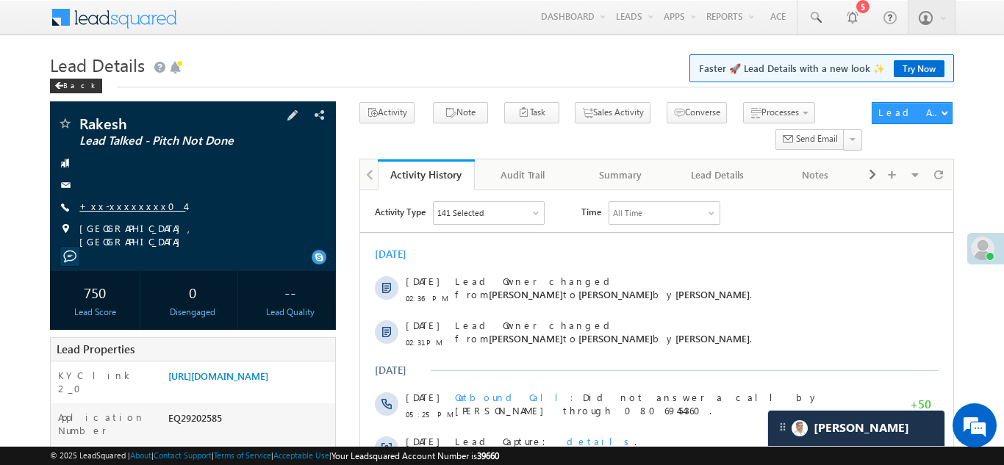
click at [122, 209] on link "+xx-xxxxxxxx04" at bounding box center [132, 206] width 106 height 12
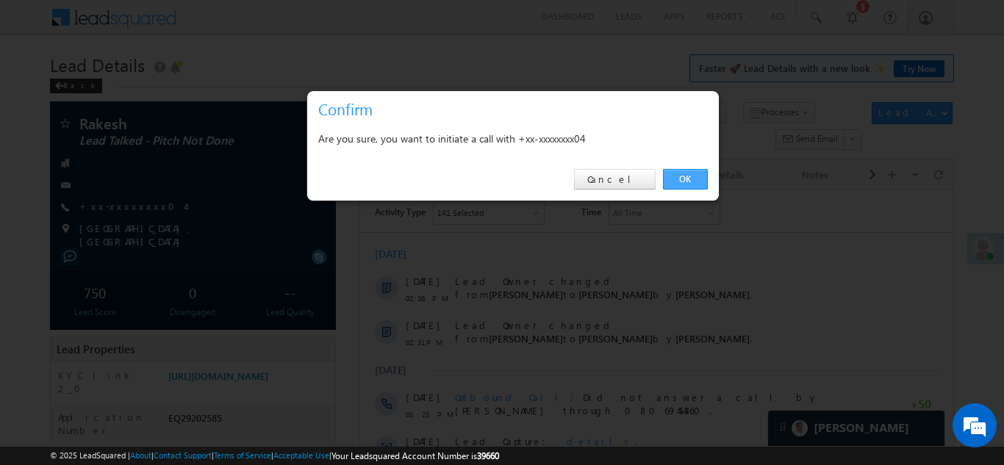
click at [681, 173] on link "OK" at bounding box center [685, 179] width 45 height 21
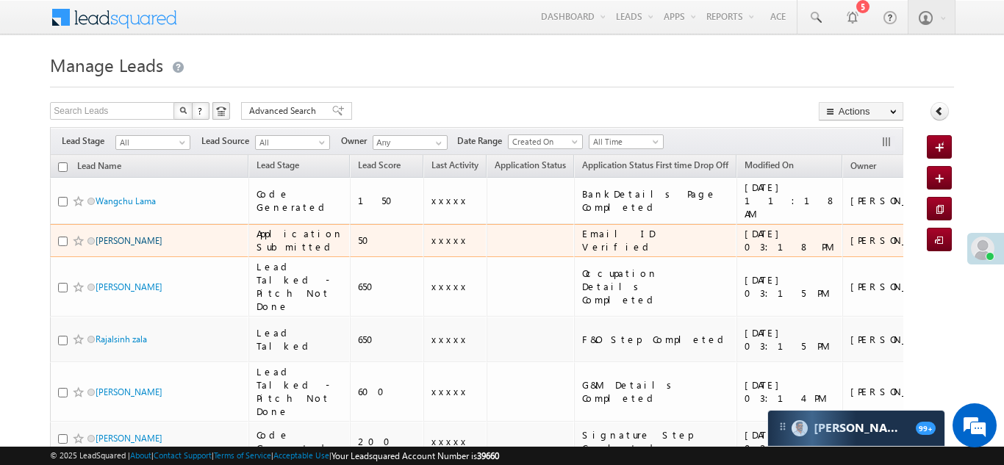
click at [137, 235] on link "[PERSON_NAME]" at bounding box center [129, 240] width 67 height 11
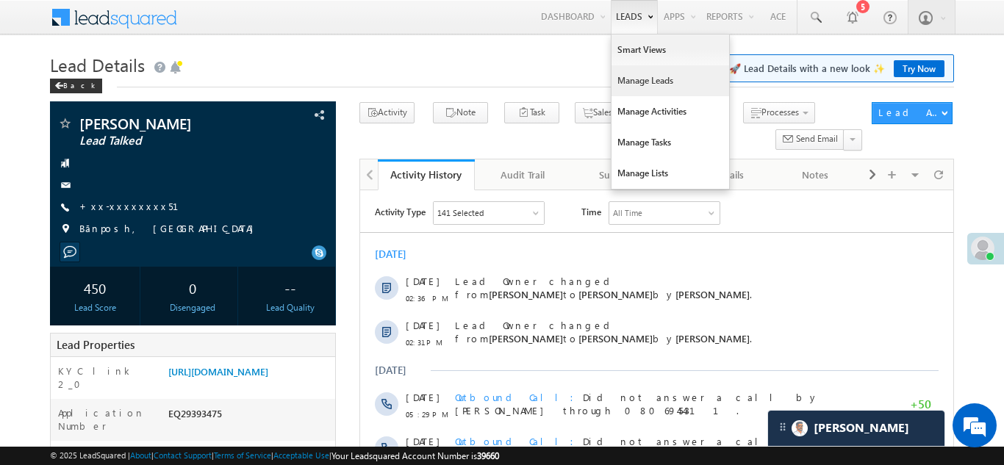
click at [638, 82] on link "Manage Leads" at bounding box center [671, 80] width 118 height 31
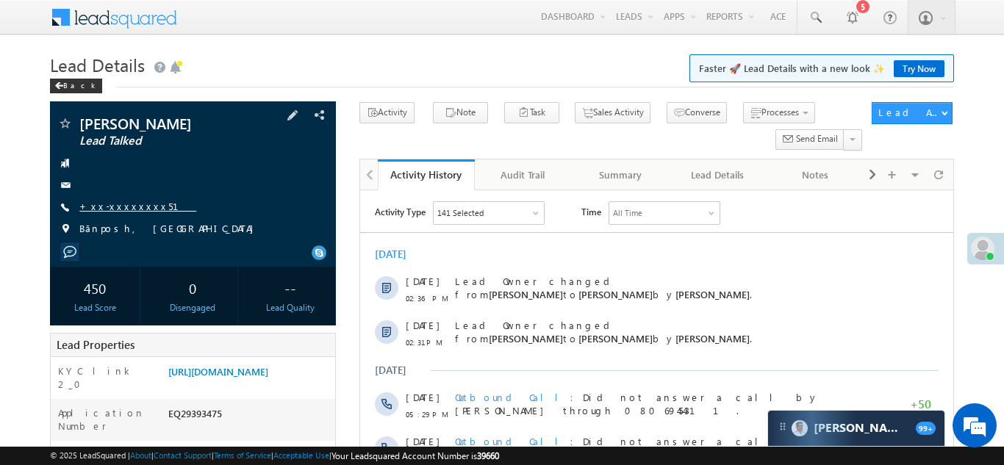
click at [109, 203] on link "+xx-xxxxxxxx51" at bounding box center [137, 206] width 117 height 12
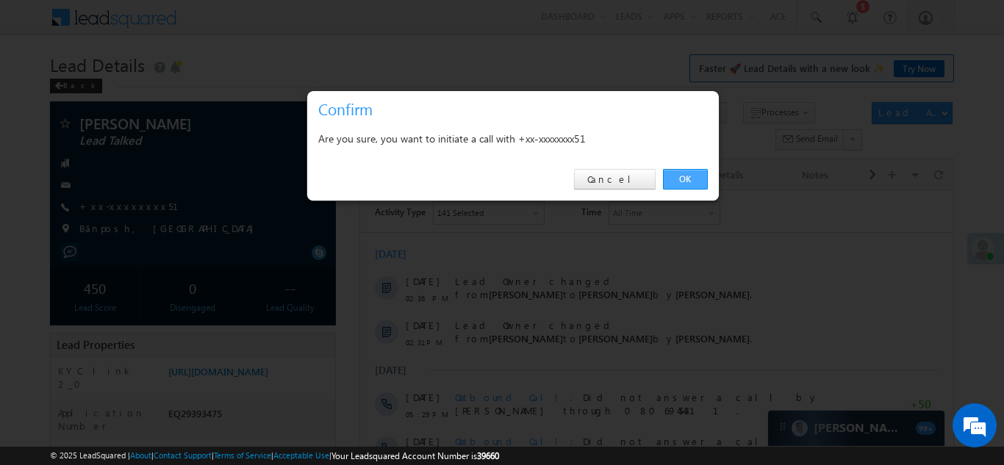
click at [686, 173] on link "OK" at bounding box center [685, 179] width 45 height 21
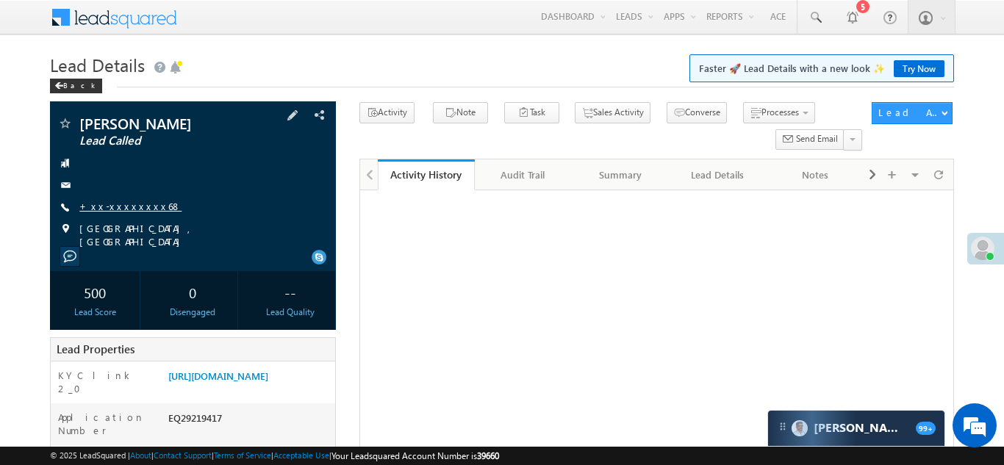
click at [119, 204] on link "+xx-xxxxxxxx68" at bounding box center [130, 206] width 102 height 12
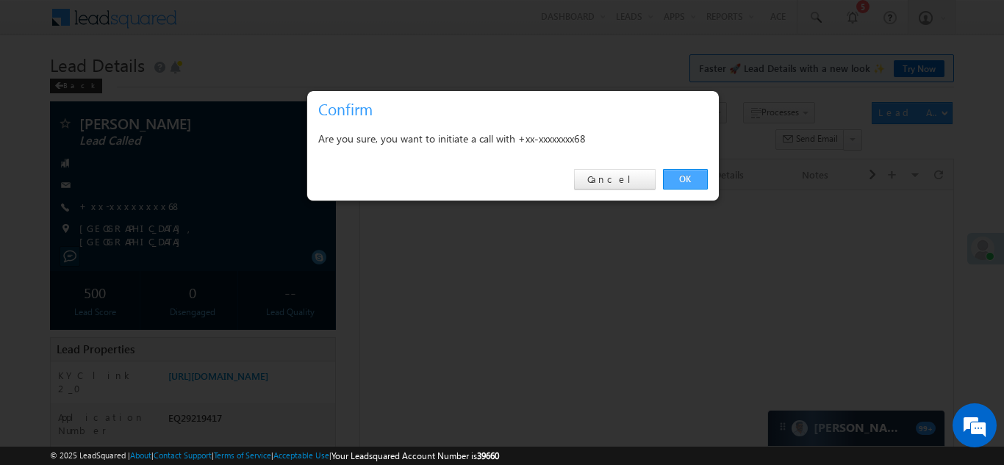
click at [675, 176] on link "OK" at bounding box center [685, 179] width 45 height 21
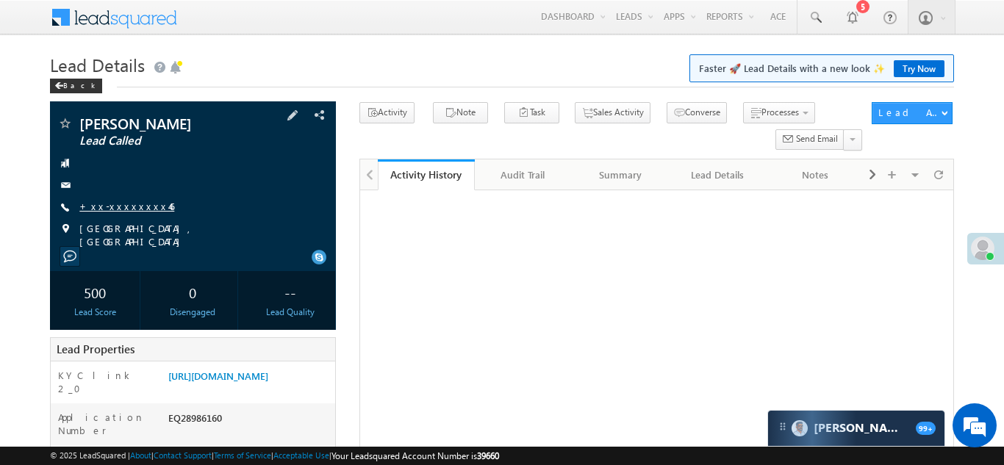
click at [126, 211] on link "+xx-xxxxxxxx46" at bounding box center [126, 206] width 95 height 12
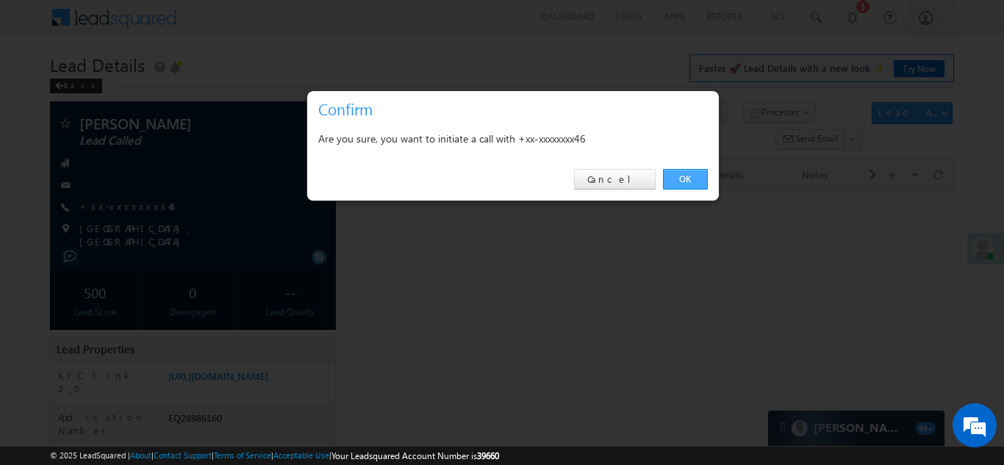
click at [677, 183] on link "OK" at bounding box center [685, 179] width 45 height 21
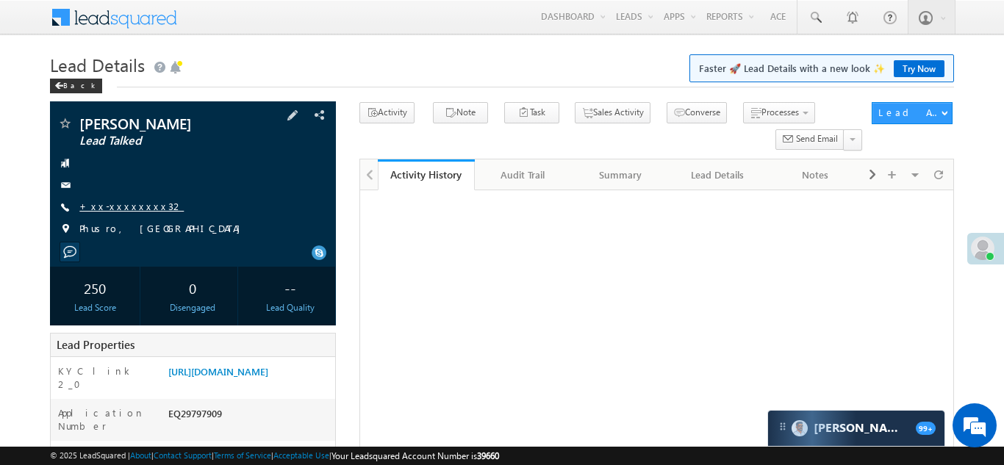
click at [121, 202] on link "+xx-xxxxxxxx32" at bounding box center [131, 206] width 104 height 12
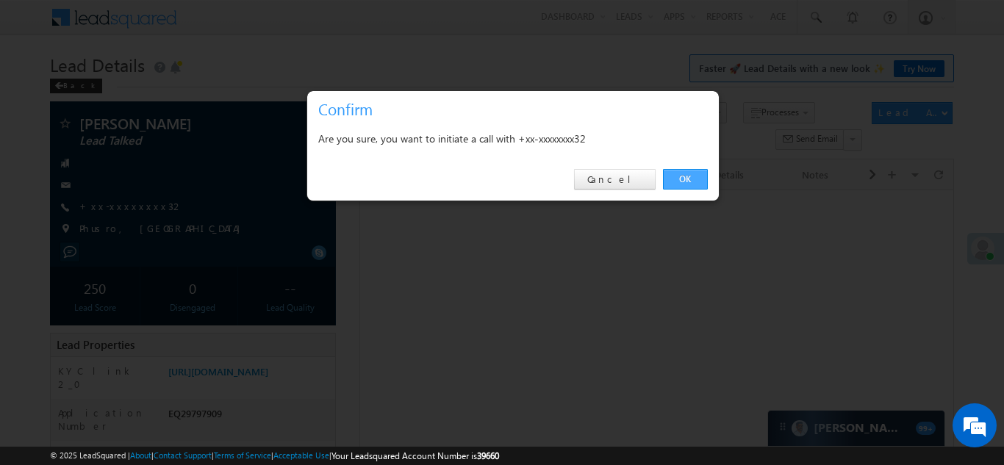
click at [687, 174] on link "OK" at bounding box center [685, 179] width 45 height 21
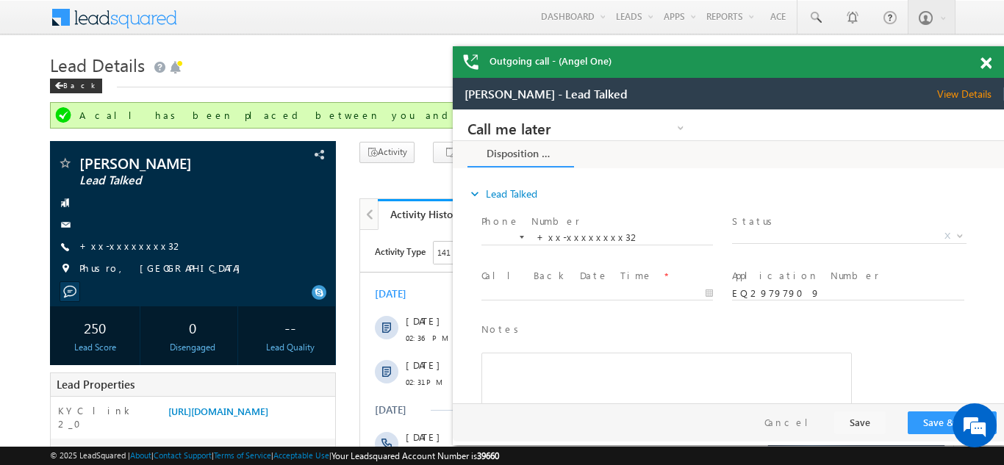
click at [983, 63] on span at bounding box center [986, 63] width 11 height 12
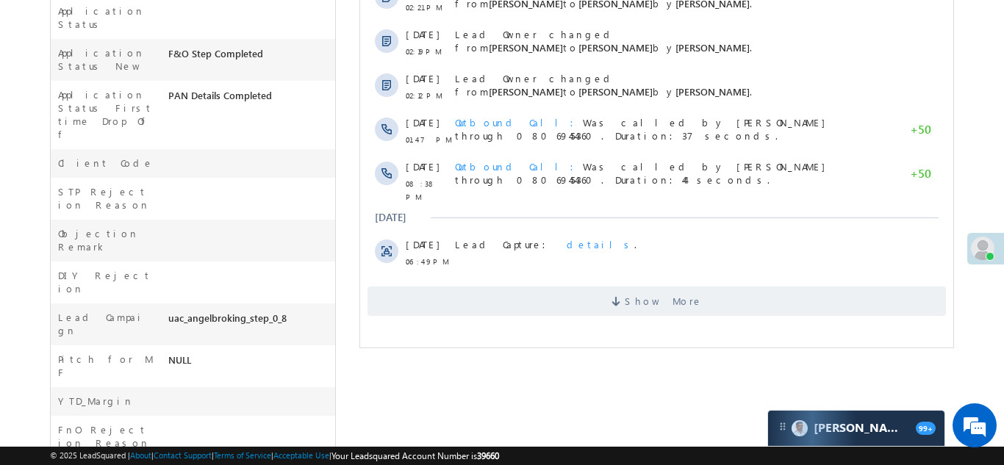
scroll to position [548, 0]
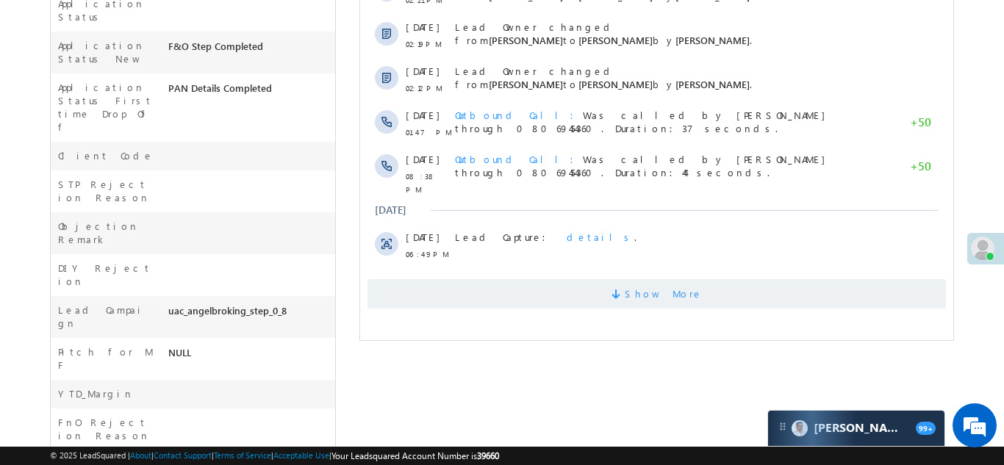
click at [542, 293] on span "Show More" at bounding box center [656, 293] width 578 height 29
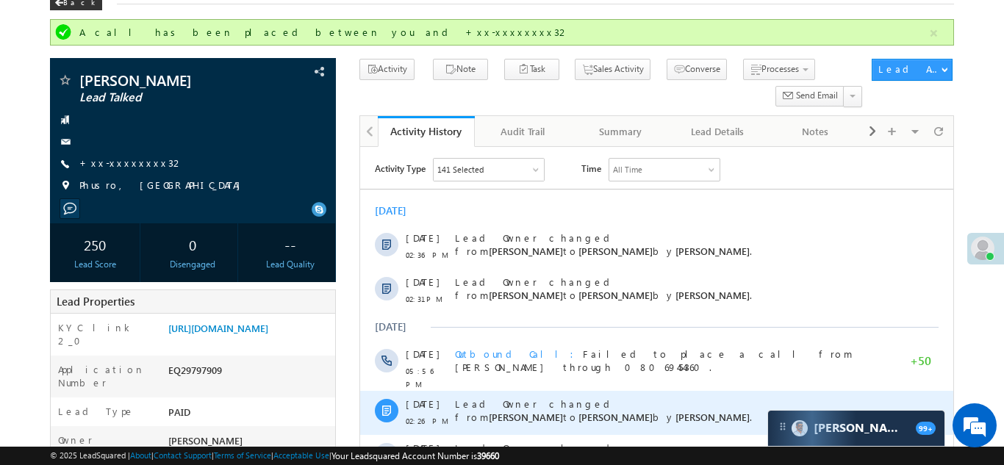
scroll to position [73, 0]
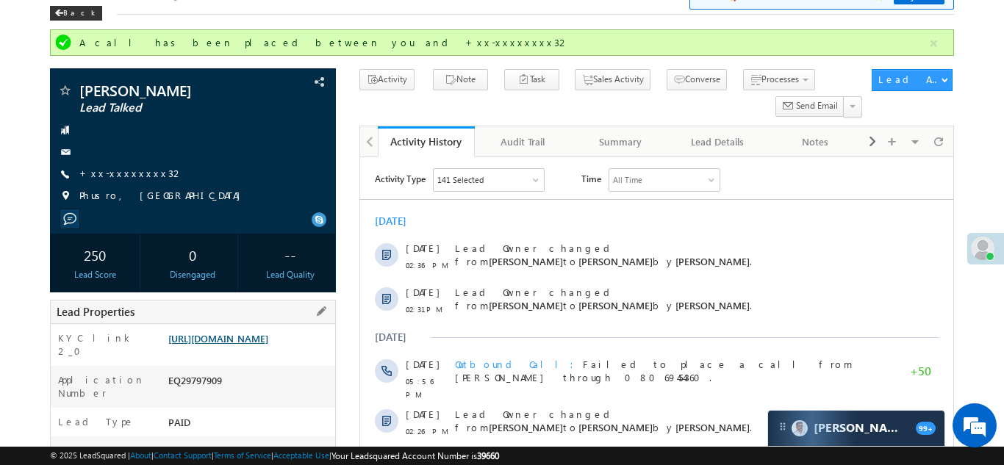
click at [239, 345] on link "https://angelbroking1-pk3em7sa.customui-test.leadsquared.com?leadId=3f48b0ef-e3…" at bounding box center [218, 338] width 100 height 12
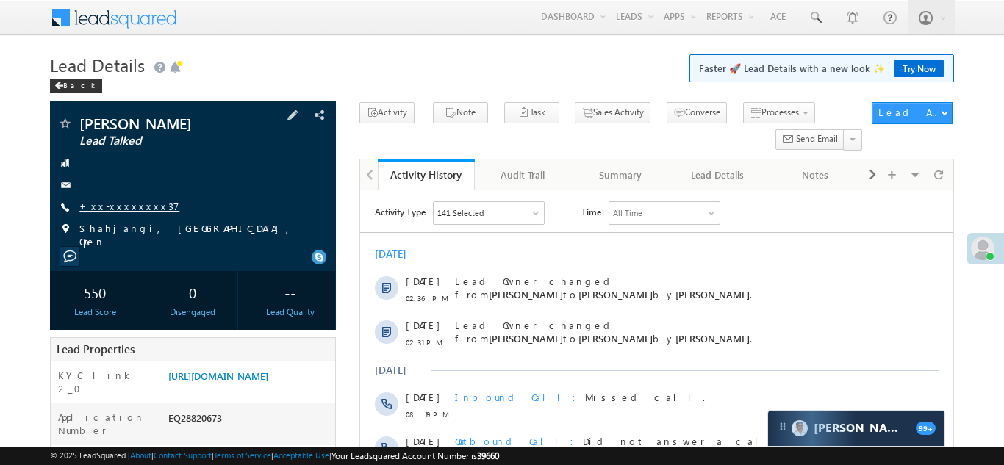
click at [112, 203] on link "+xx-xxxxxxxx37" at bounding box center [129, 206] width 100 height 12
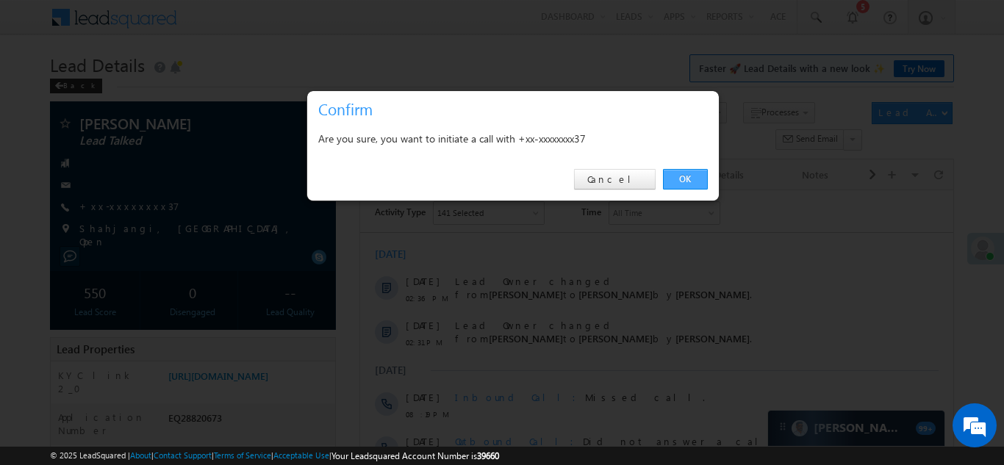
click at [676, 179] on link "OK" at bounding box center [685, 179] width 45 height 21
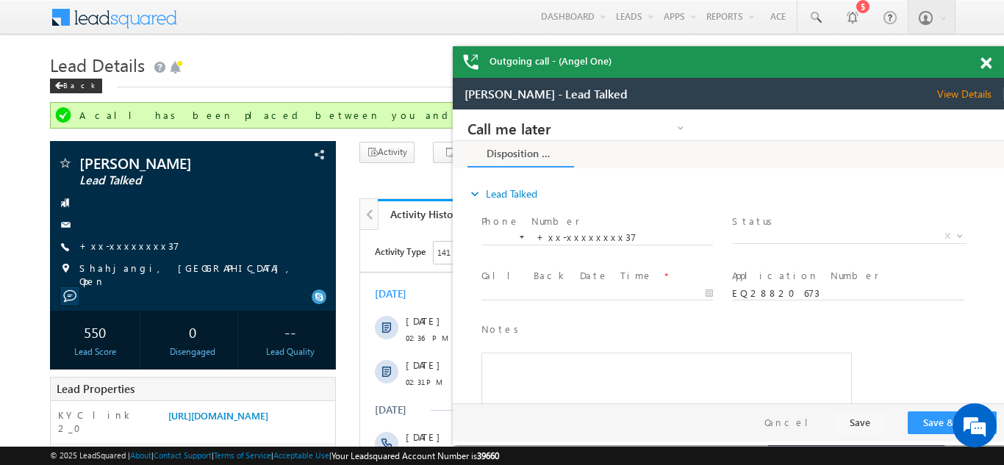
click at [986, 60] on span at bounding box center [986, 63] width 11 height 12
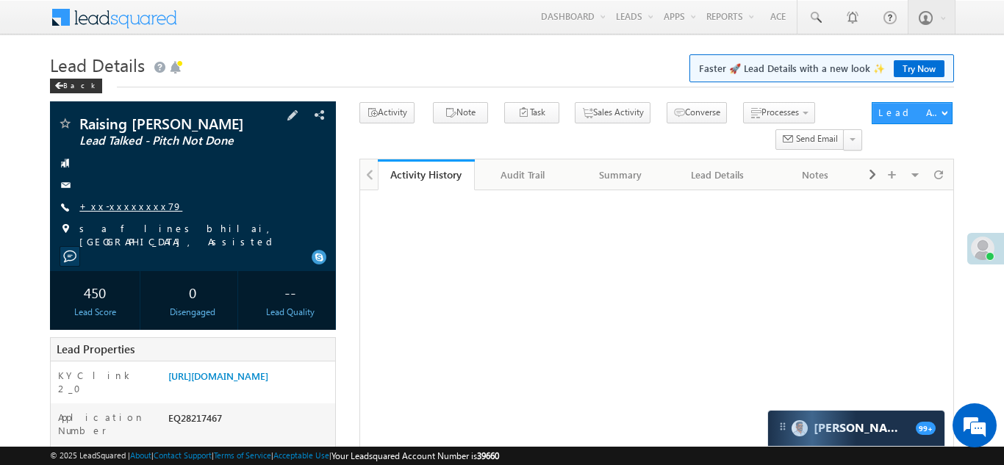
click at [117, 205] on link "+xx-xxxxxxxx79" at bounding box center [130, 206] width 103 height 12
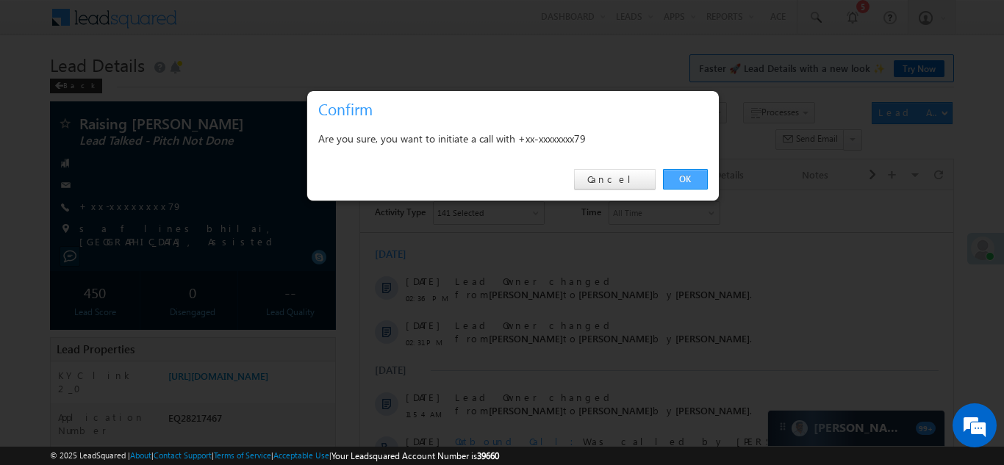
click at [681, 176] on link "OK" at bounding box center [685, 179] width 45 height 21
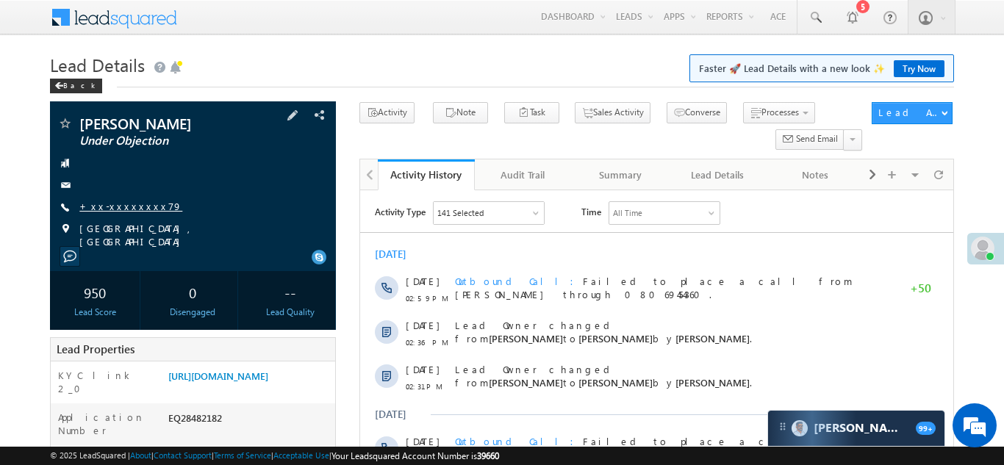
click at [129, 205] on link "+xx-xxxxxxxx79" at bounding box center [130, 206] width 103 height 12
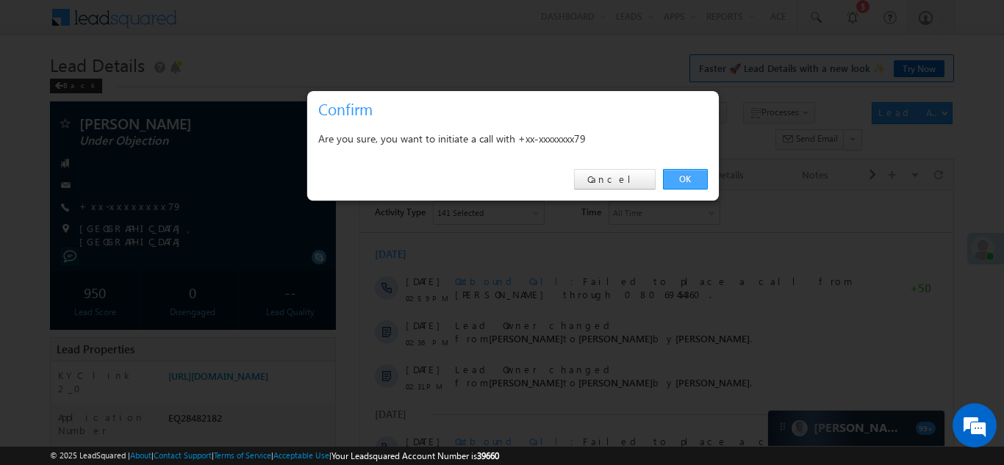
click at [684, 179] on link "OK" at bounding box center [685, 179] width 45 height 21
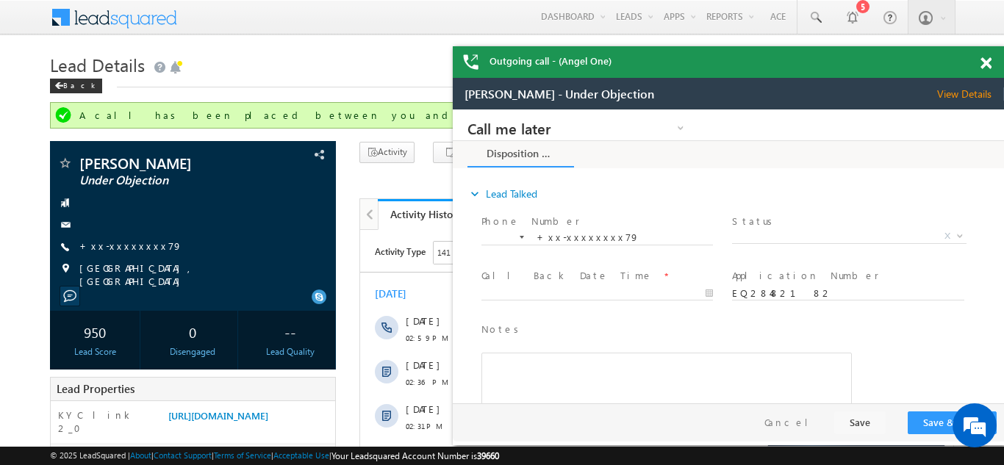
click at [985, 61] on div "Outgoing call - (Angel One)" at bounding box center [728, 62] width 551 height 32
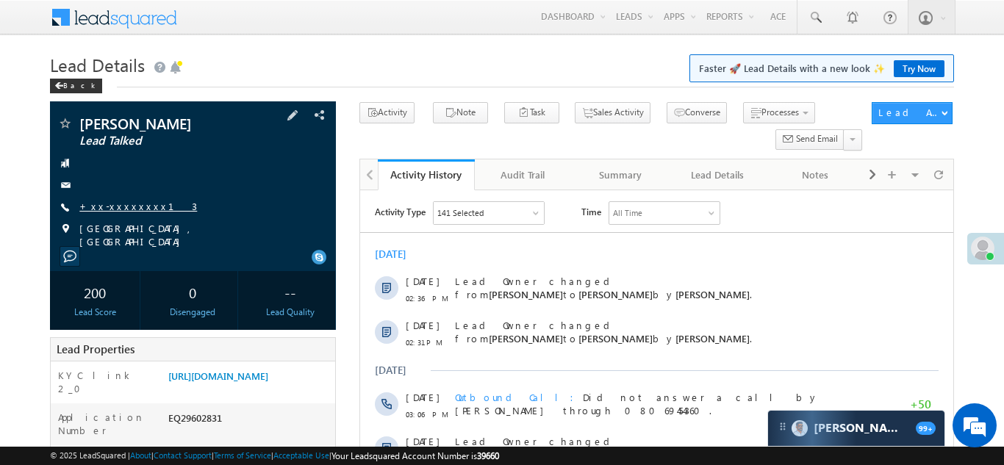
click at [121, 206] on link "+xx-xxxxxxxx13" at bounding box center [138, 206] width 118 height 12
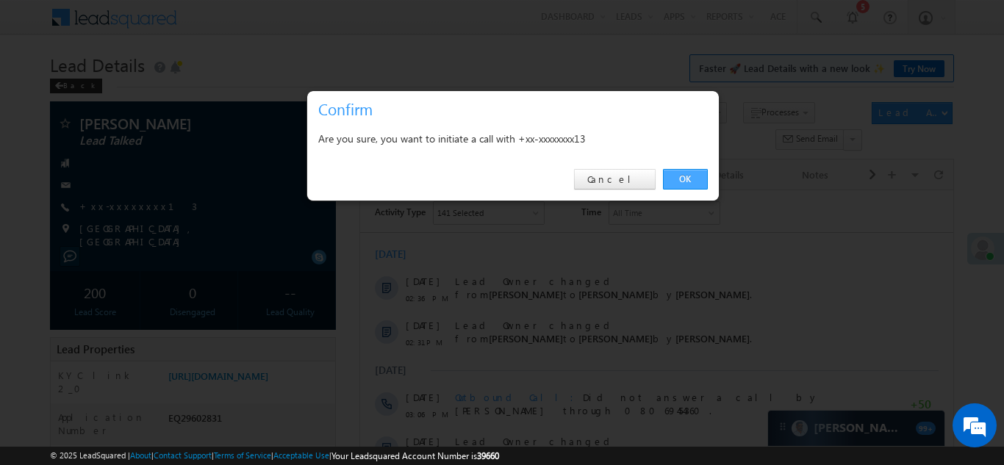
click at [686, 179] on link "OK" at bounding box center [685, 179] width 45 height 21
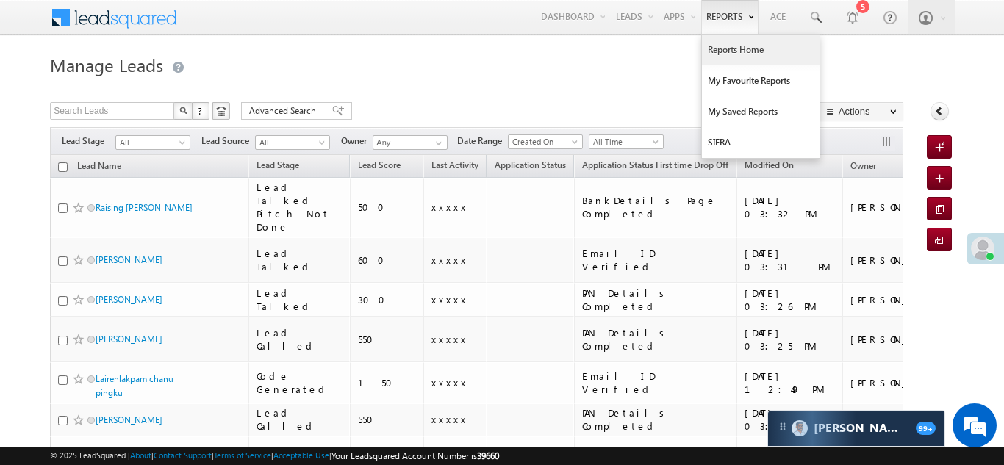
click at [730, 45] on link "Reports Home" at bounding box center [761, 50] width 118 height 31
